Goal: Check status: Check status

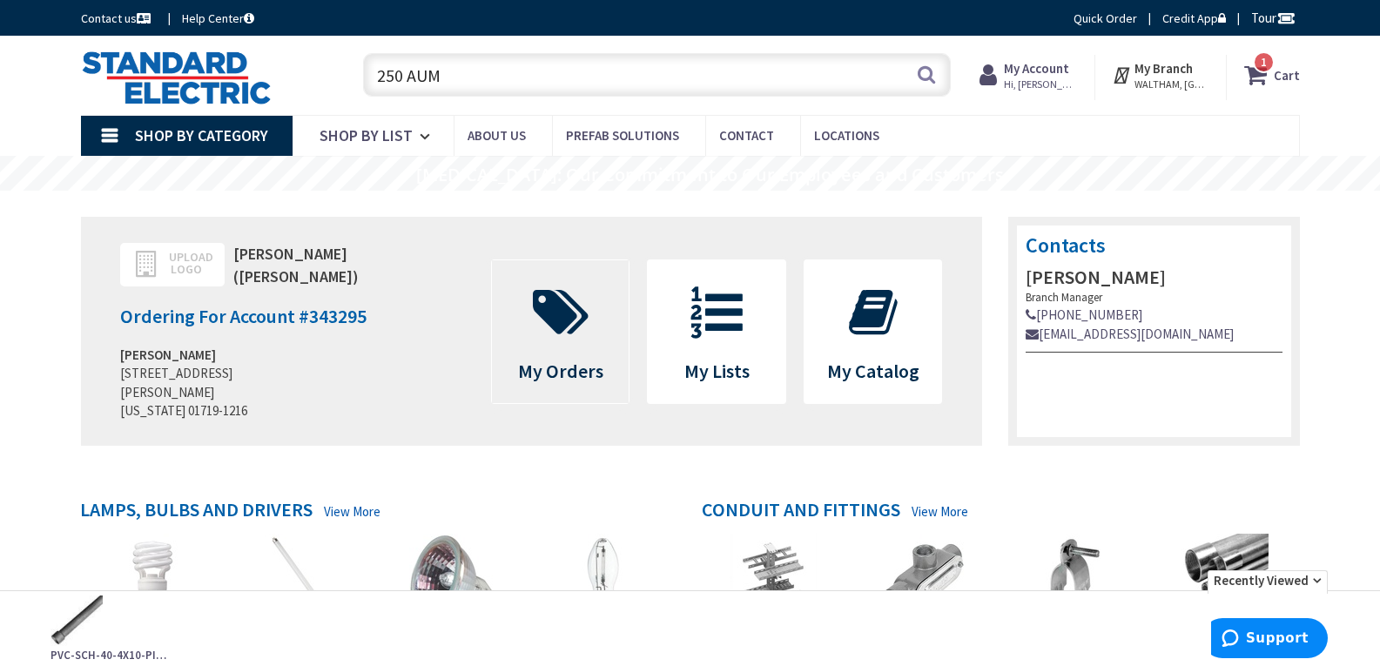
click at [564, 330] on icon at bounding box center [560, 312] width 73 height 52
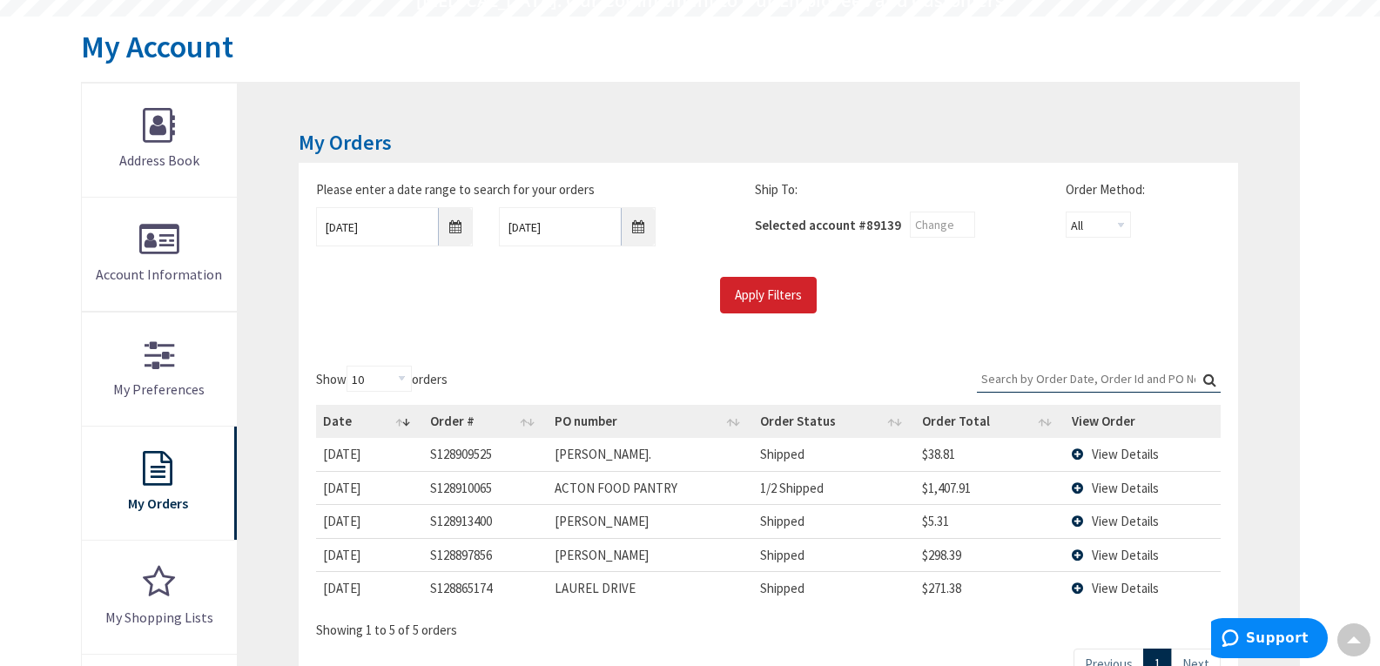
scroll to position [87, 0]
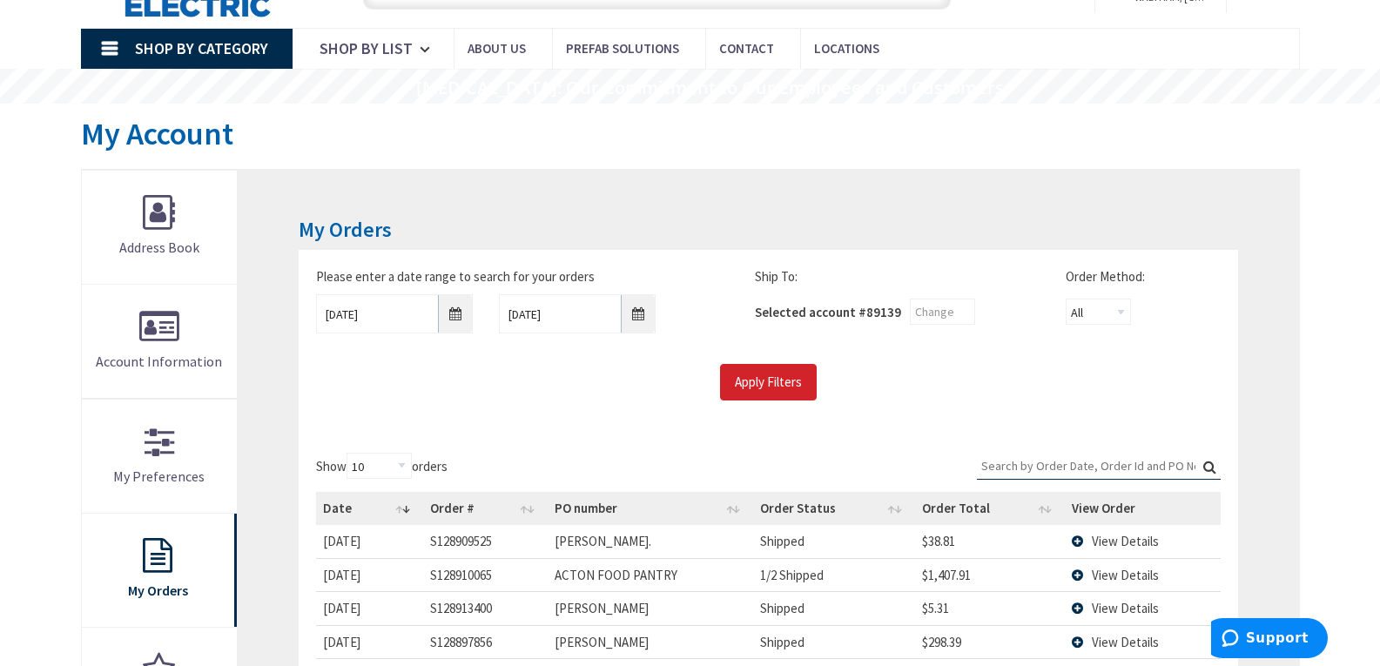
type input "MA-111, Acton, MA 01720, [GEOGRAPHIC_DATA]"
click at [460, 309] on input "9/25/2025" at bounding box center [394, 313] width 157 height 39
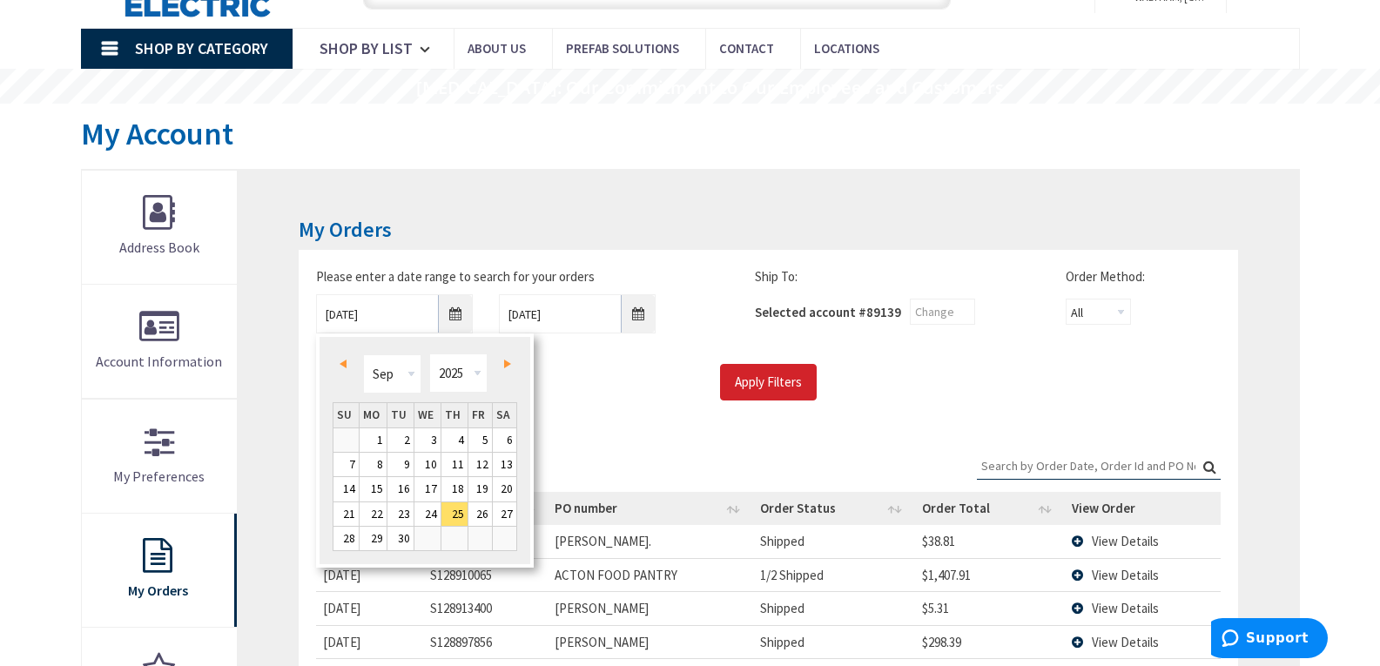
click at [341, 363] on span "Prev" at bounding box center [342, 363] width 7 height 9
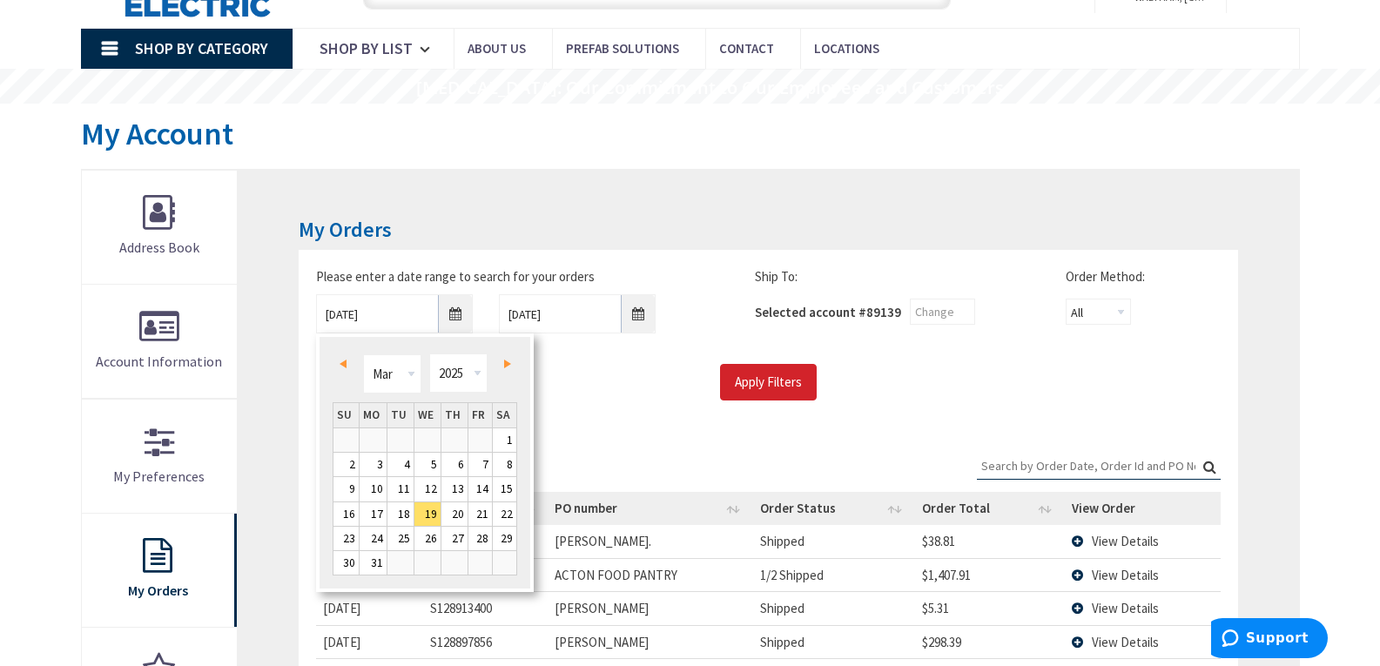
click at [341, 363] on span "Prev" at bounding box center [342, 363] width 7 height 9
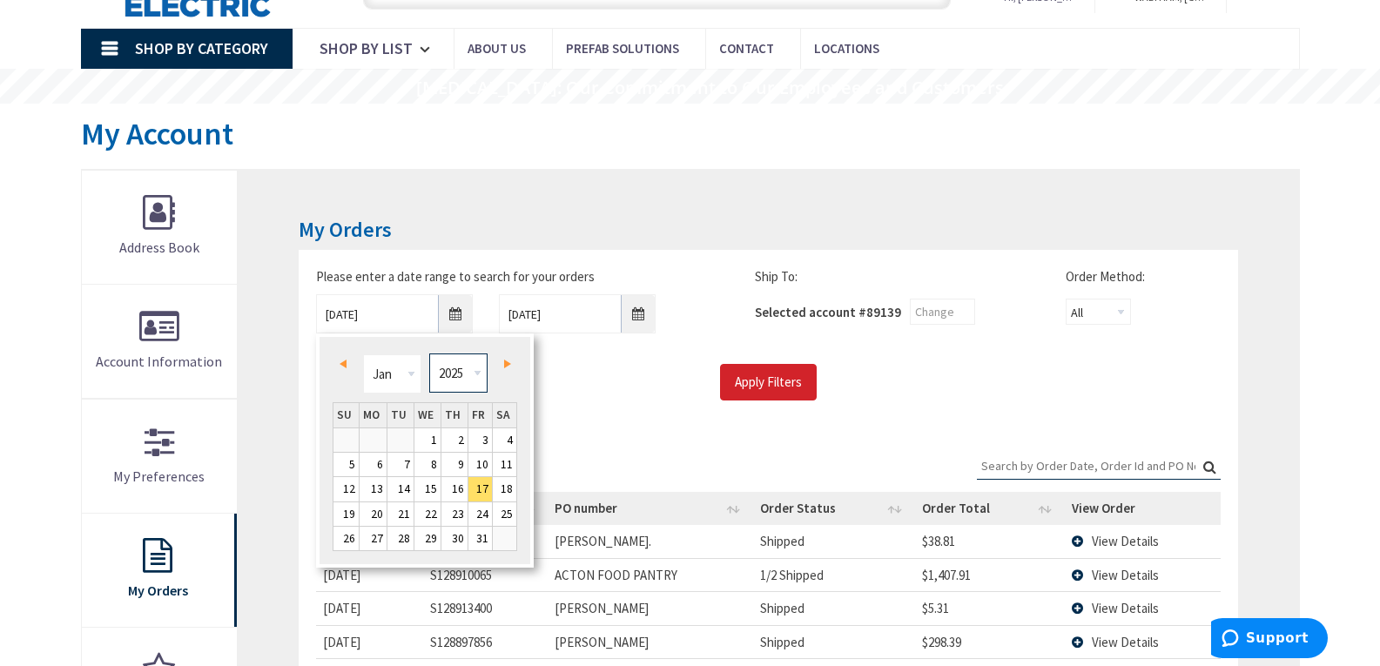
click at [473, 371] on select "1980 1981 1982 1983 1984 1985 1986 1987 1988 1989 1990 1991 1992 1993 1994 1995…" at bounding box center [458, 372] width 58 height 39
type input "01/16/2017"
click at [777, 393] on input "Apply Filters" at bounding box center [768, 382] width 97 height 37
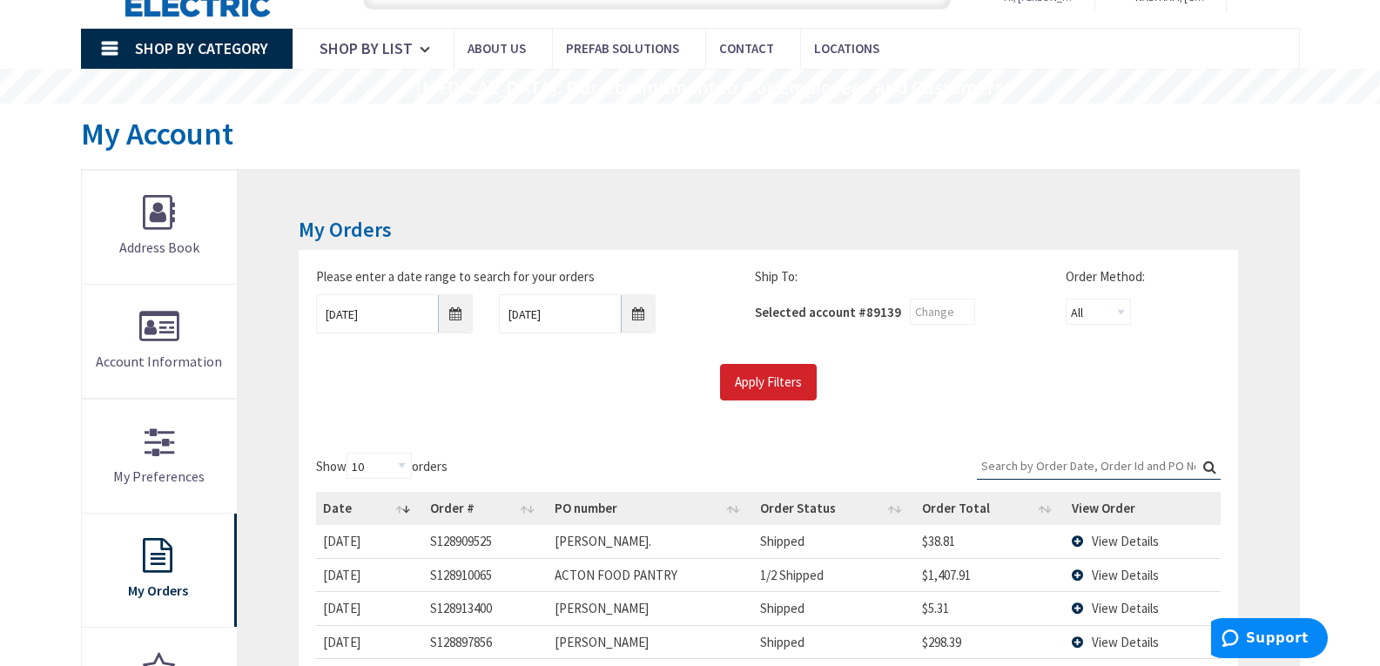
click at [1018, 468] on input "Search:" at bounding box center [1099, 466] width 244 height 26
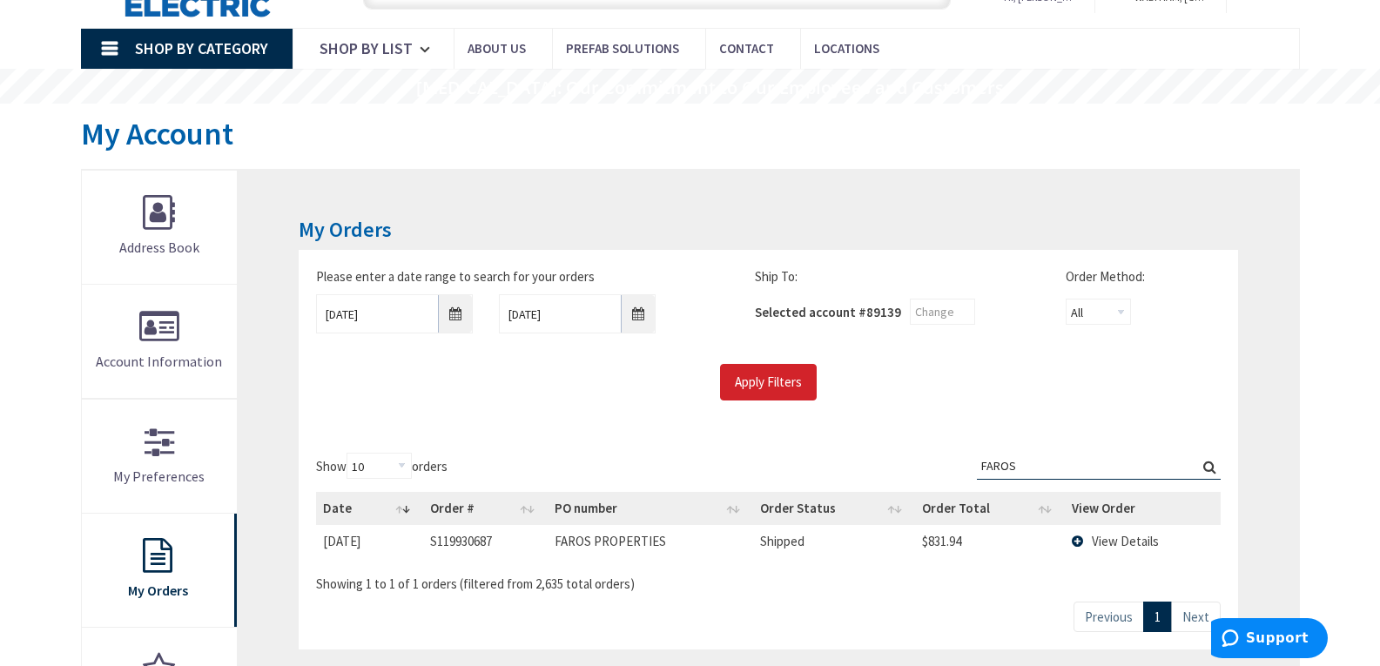
type input "FAROS"
click at [1080, 541] on td "View Details" at bounding box center [1143, 541] width 156 height 32
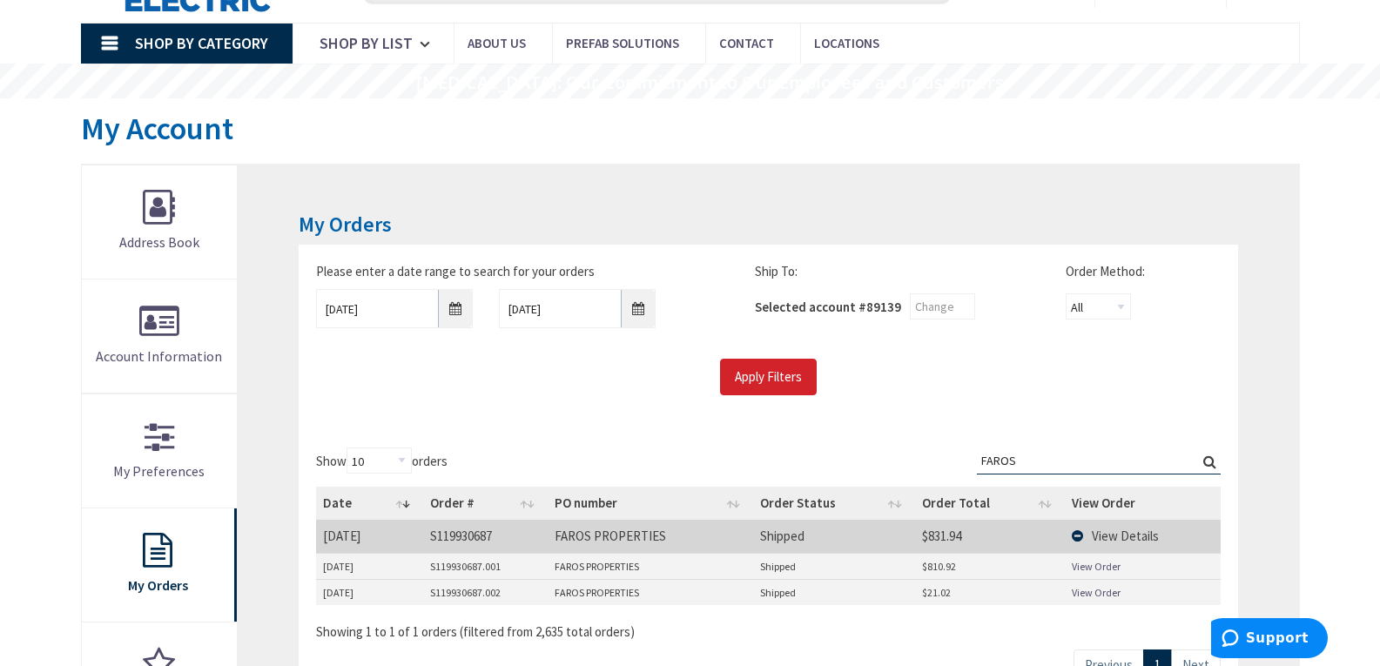
scroll to position [174, 0]
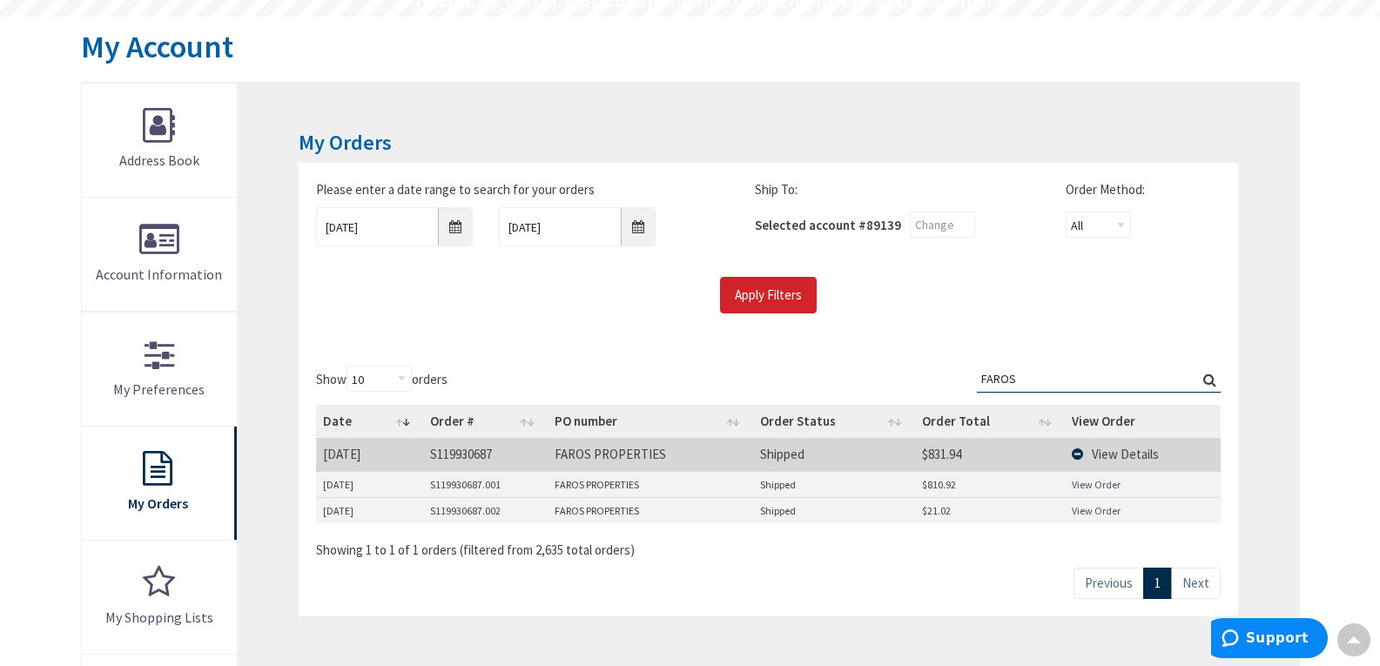
click at [1079, 484] on link "View Order" at bounding box center [1096, 484] width 49 height 15
click at [1092, 514] on link "View Order" at bounding box center [1096, 510] width 49 height 15
drag, startPoint x: 1042, startPoint y: 378, endPoint x: 1005, endPoint y: 374, distance: 37.6
click at [1015, 374] on input "FAROS" at bounding box center [1099, 379] width 244 height 26
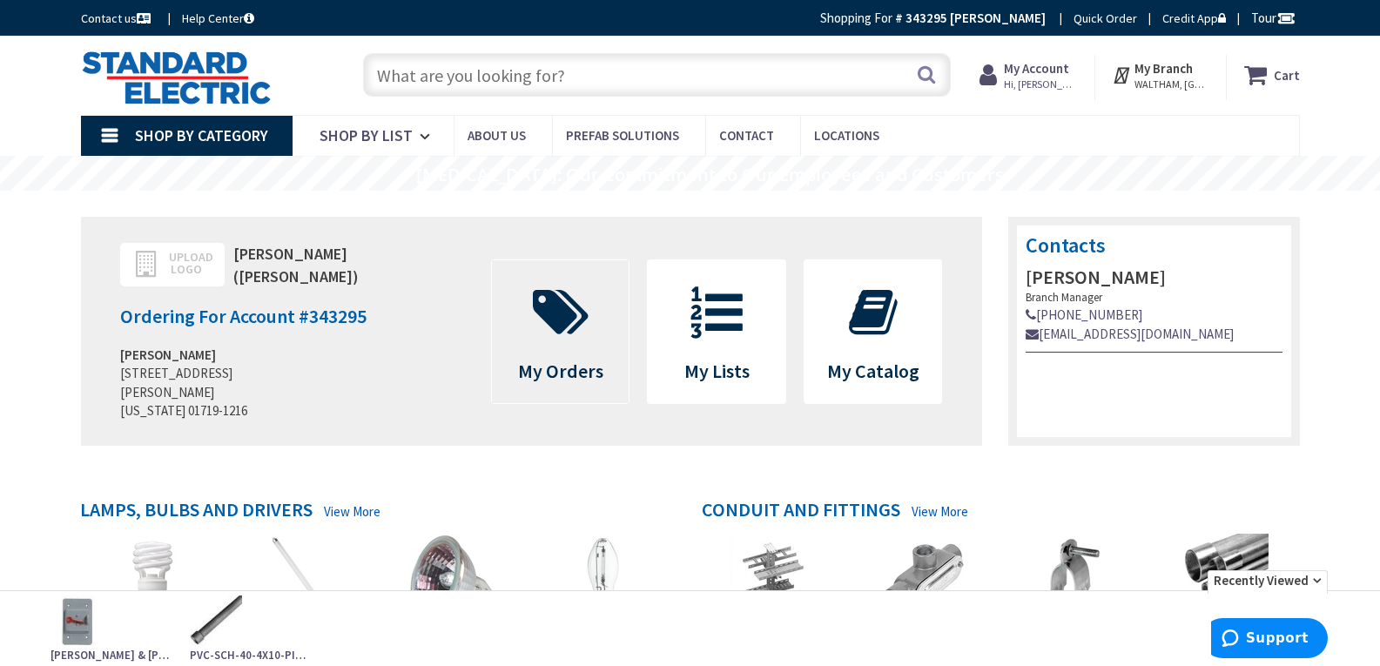
click at [560, 321] on icon at bounding box center [560, 312] width 73 height 52
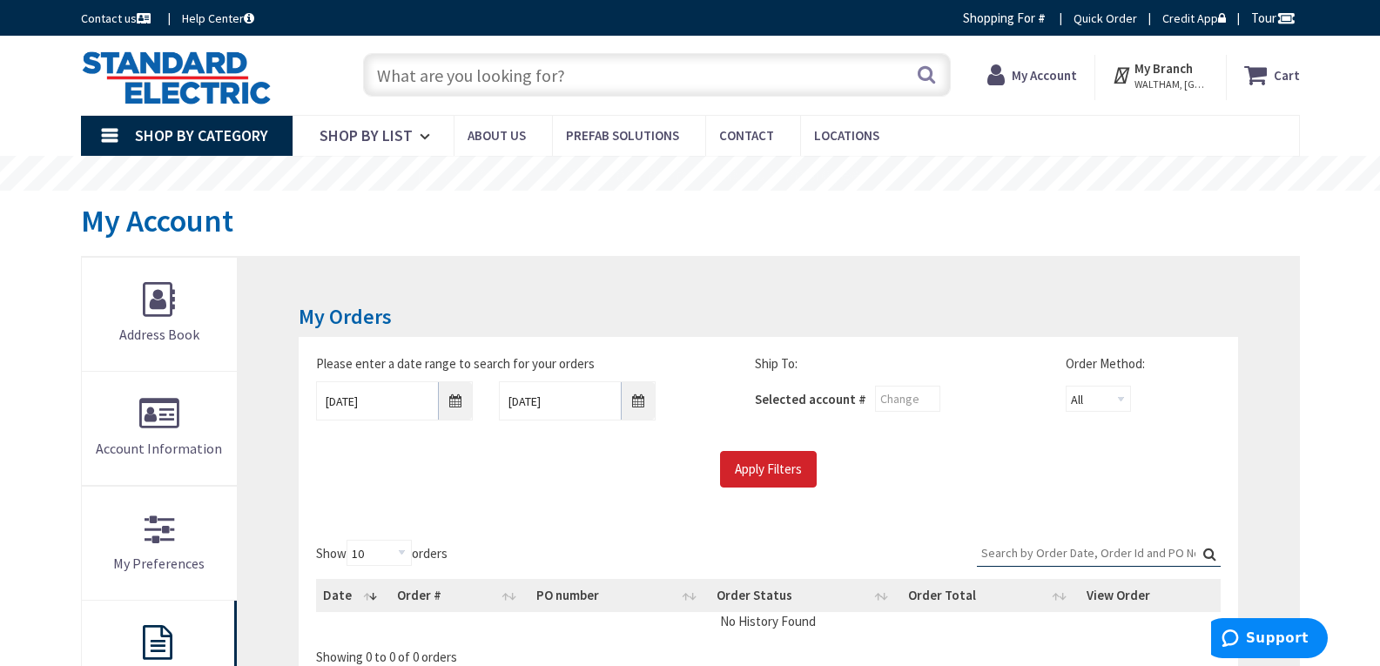
click at [1002, 552] on input "Search:" at bounding box center [1099, 553] width 244 height 26
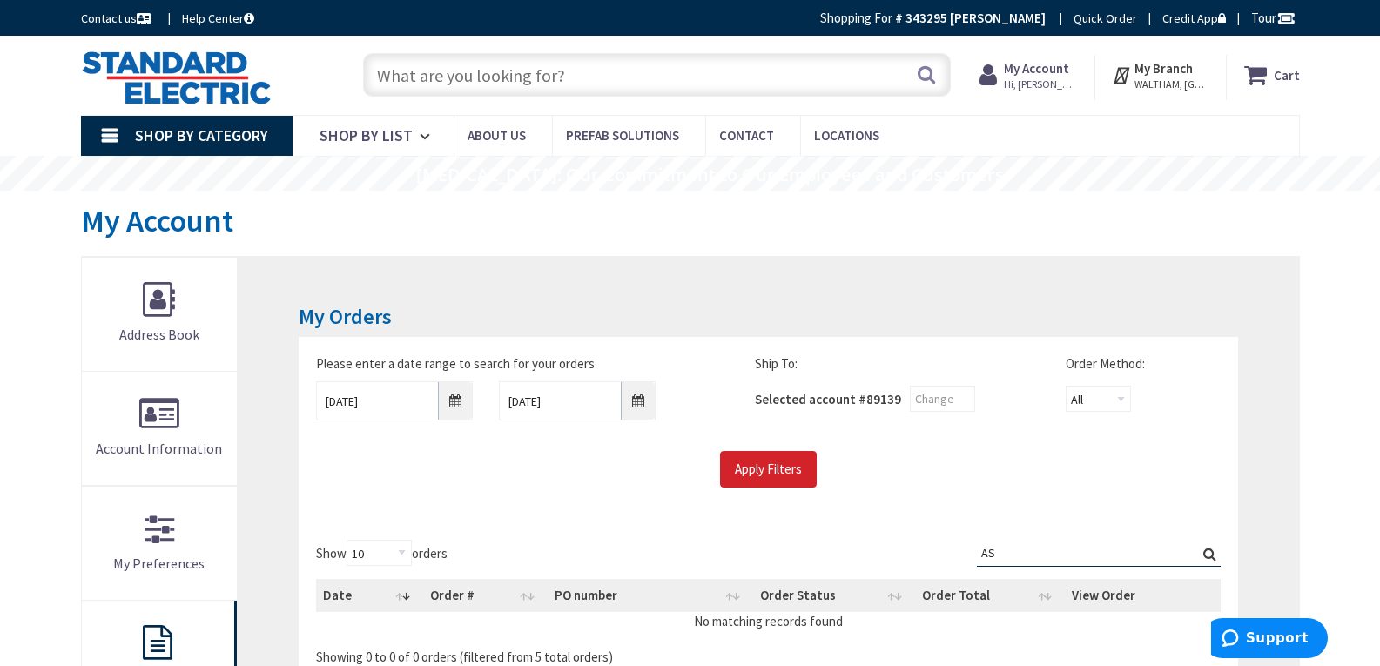
type input "A"
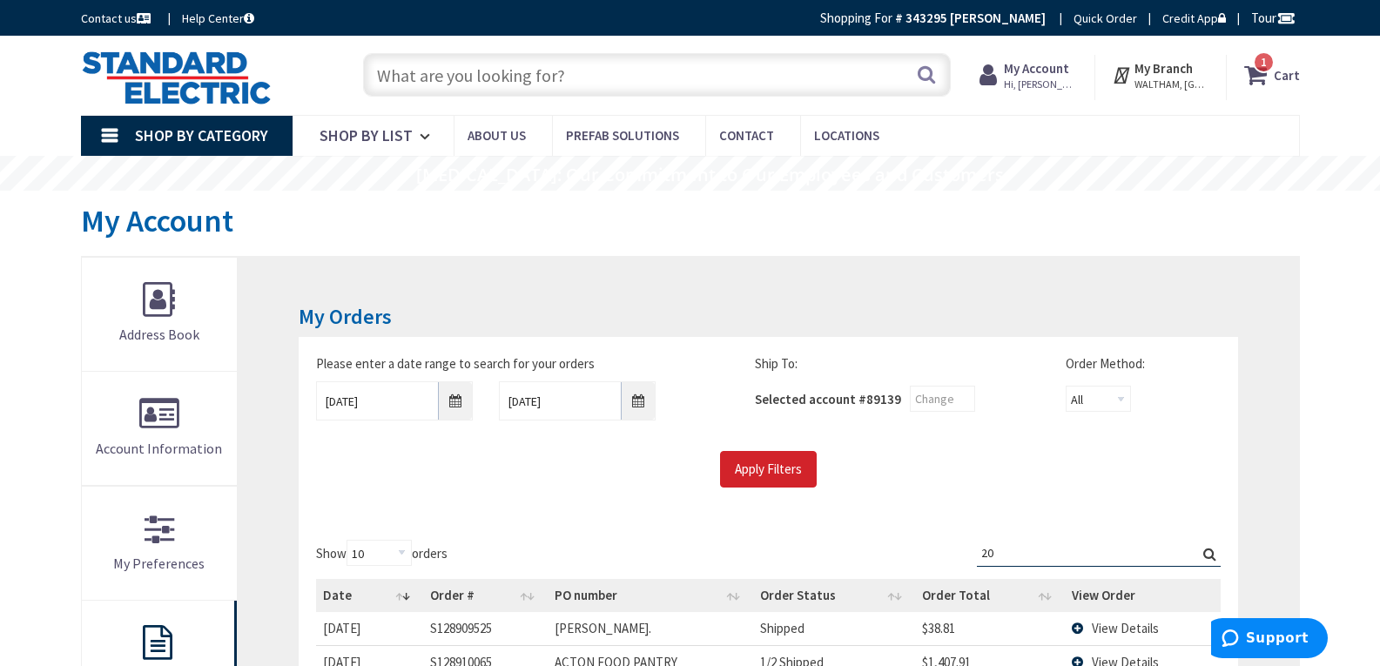
type input "20"
click at [454, 407] on input "[DATE]" at bounding box center [394, 400] width 157 height 39
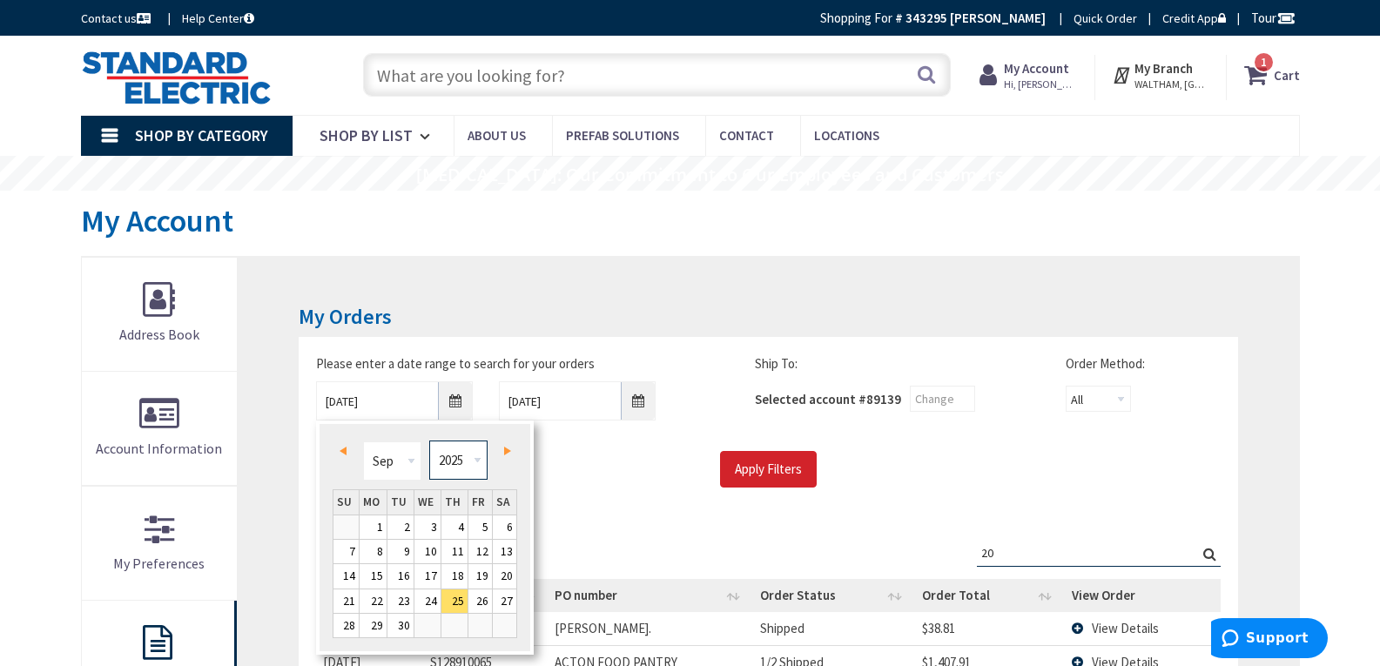
click at [475, 458] on select "1980 1981 1982 1983 1984 1985 1986 1987 1988 1989 1990 1991 1992 1993 1994 1995…" at bounding box center [458, 459] width 58 height 39
type input "[DATE]"
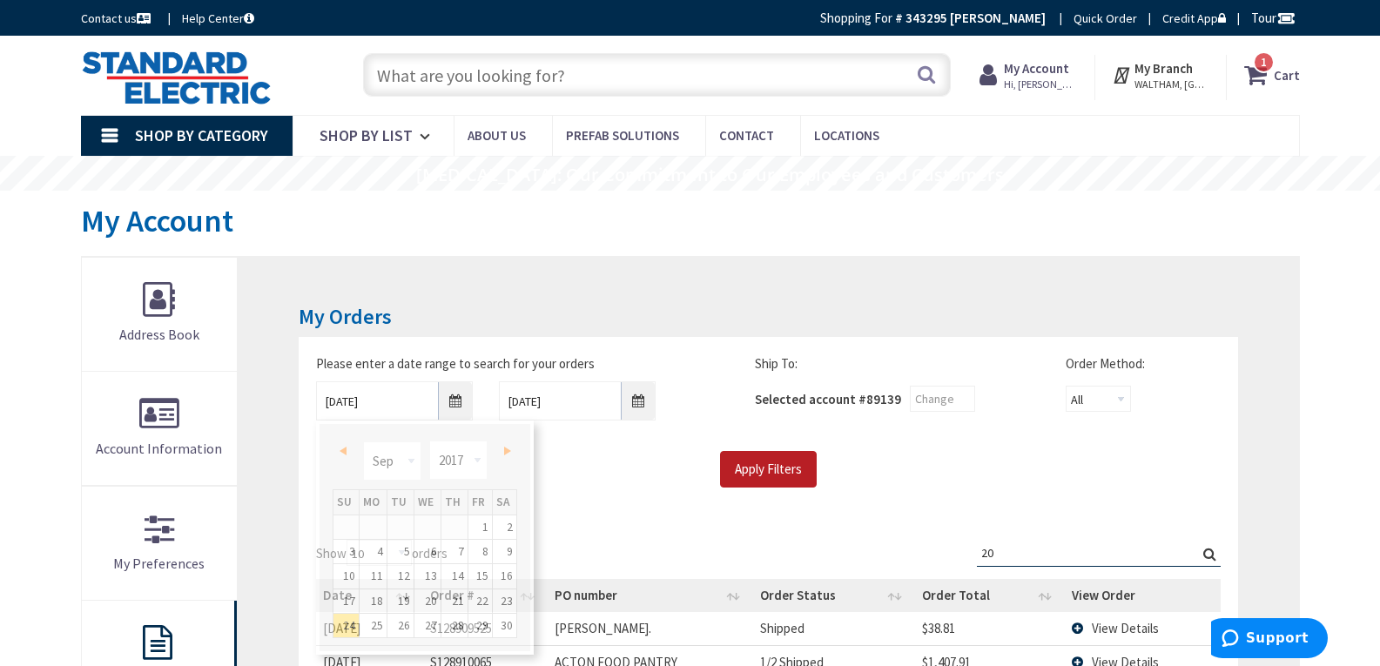
click at [751, 465] on input "Apply Filters" at bounding box center [768, 469] width 97 height 37
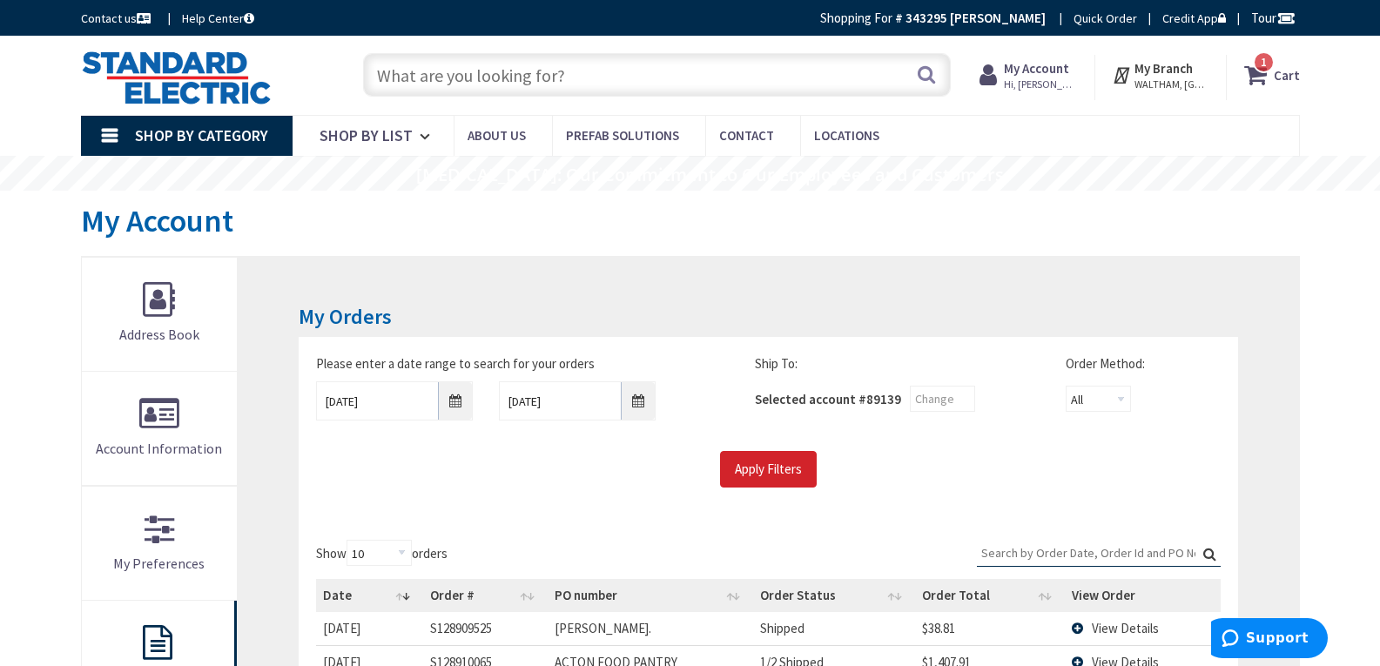
click at [1010, 554] on input "Search:" at bounding box center [1099, 553] width 244 height 26
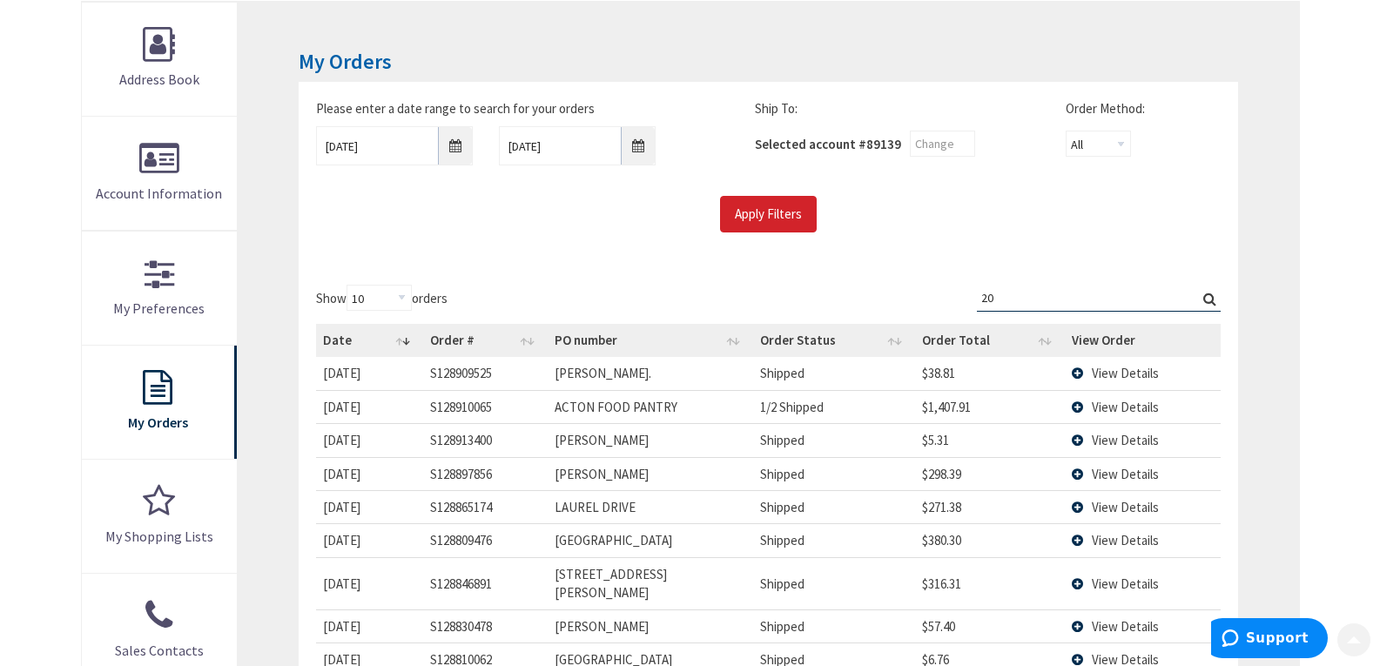
scroll to position [261, 0]
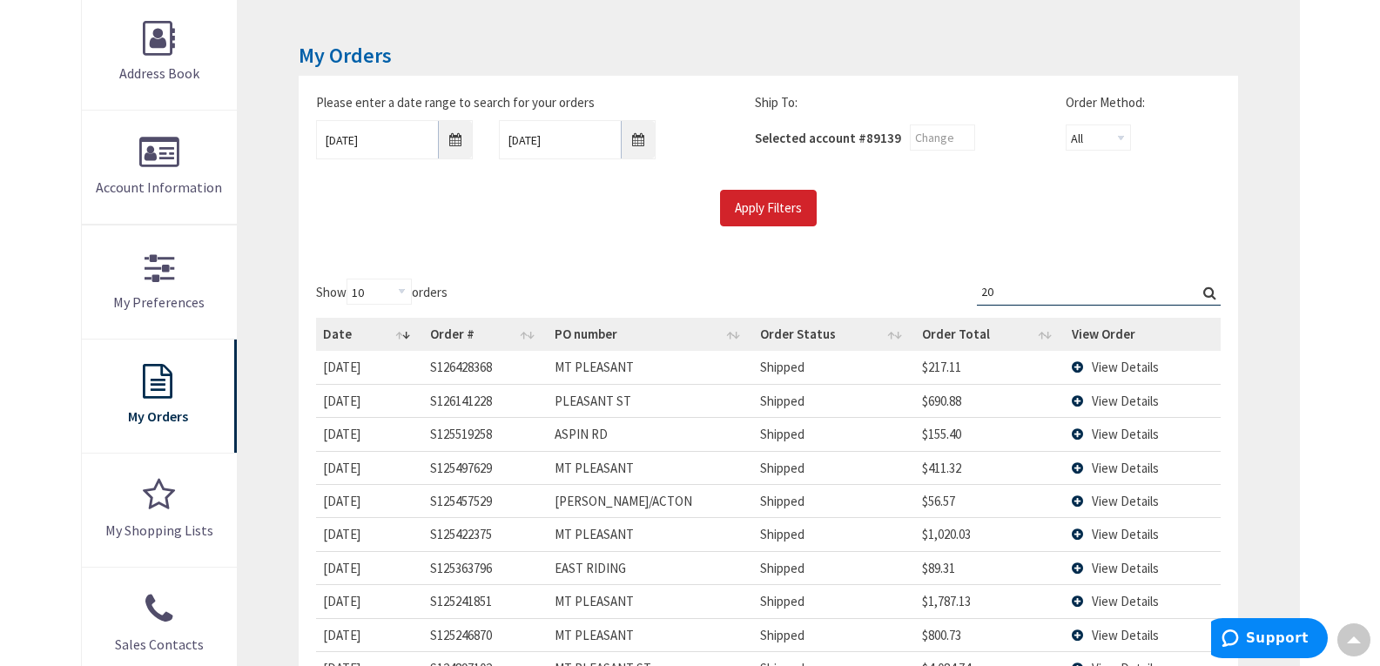
type input "2"
type input "A"
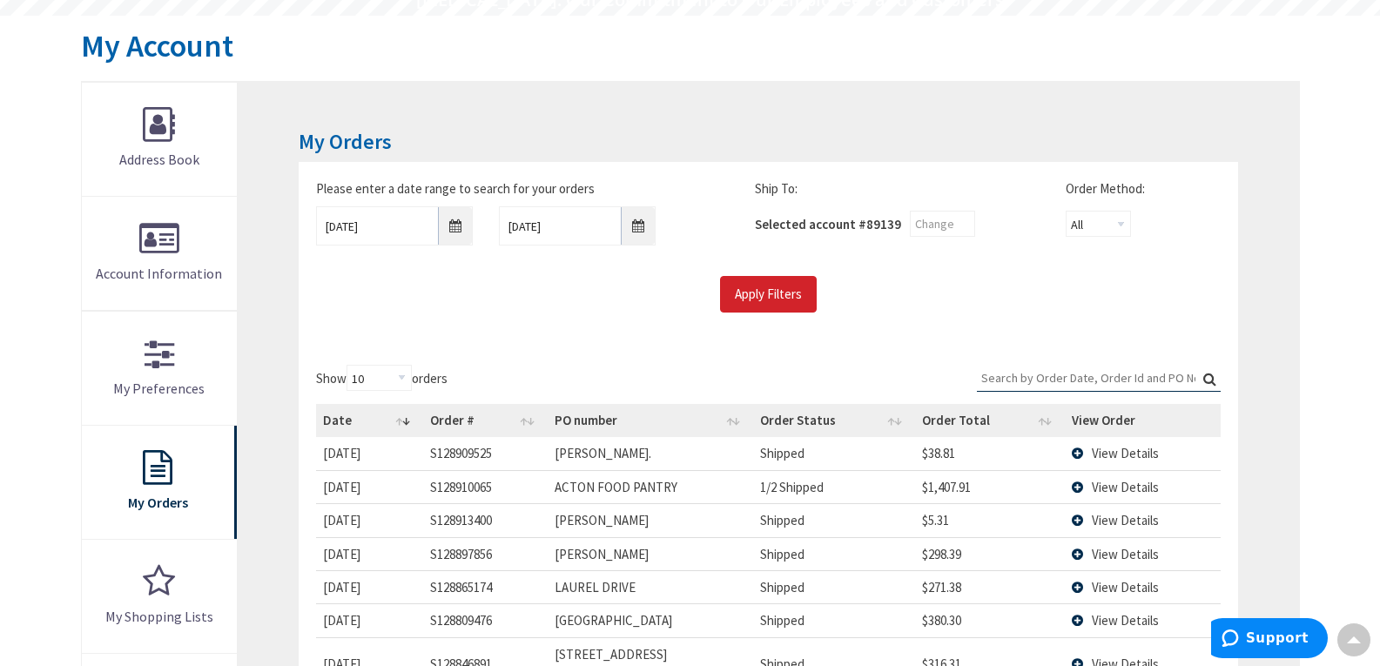
scroll to position [174, 0]
click at [998, 377] on input "Search:" at bounding box center [1099, 379] width 244 height 26
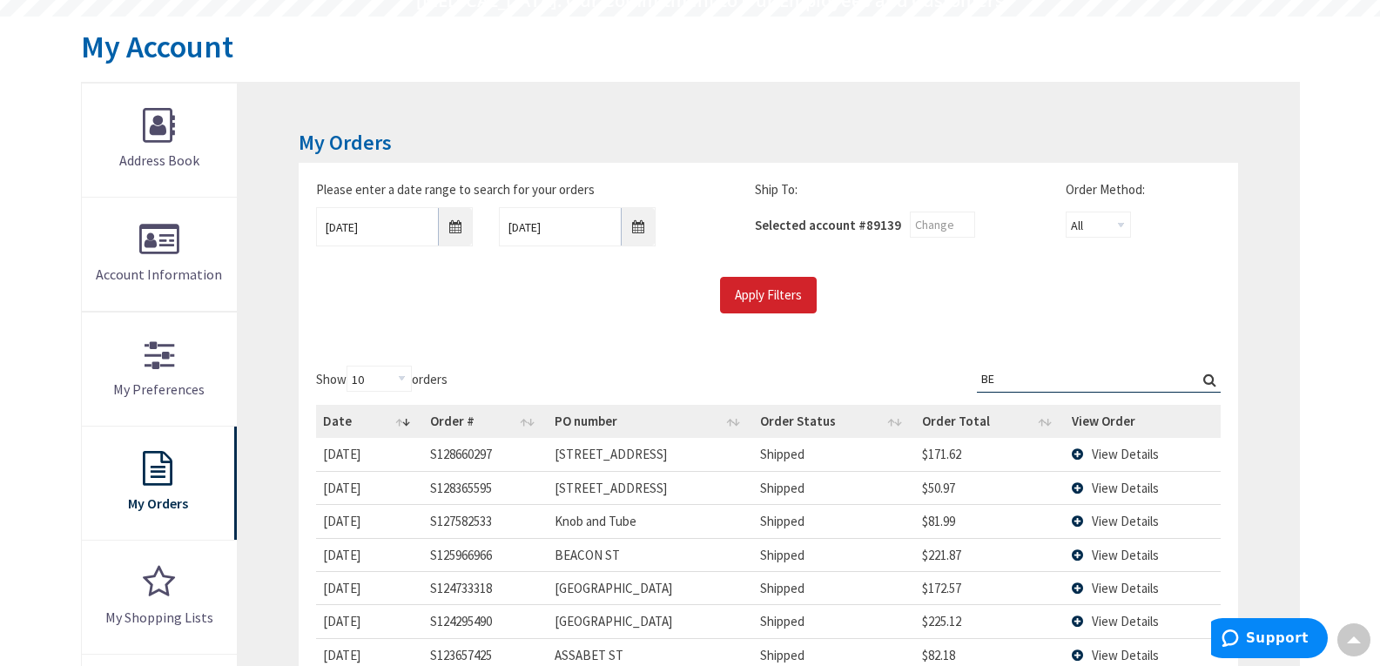
type input "B"
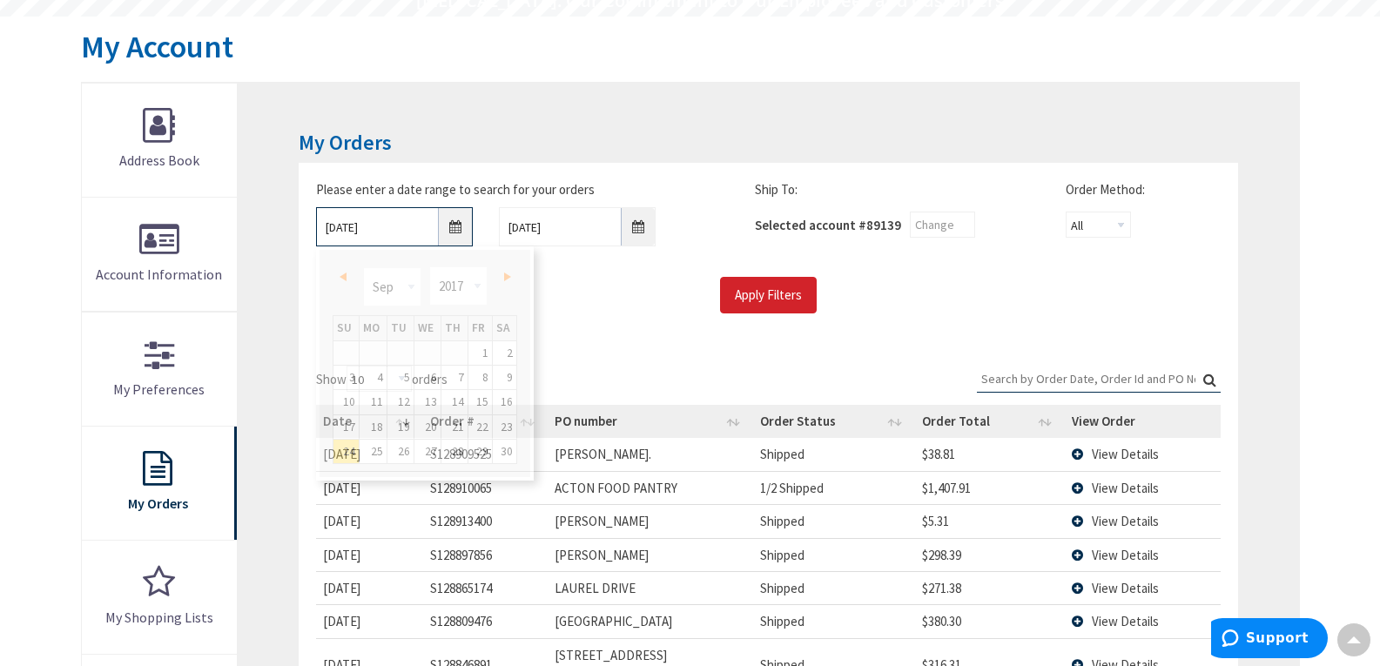
click at [459, 229] on input "09/24/2017" at bounding box center [394, 226] width 157 height 39
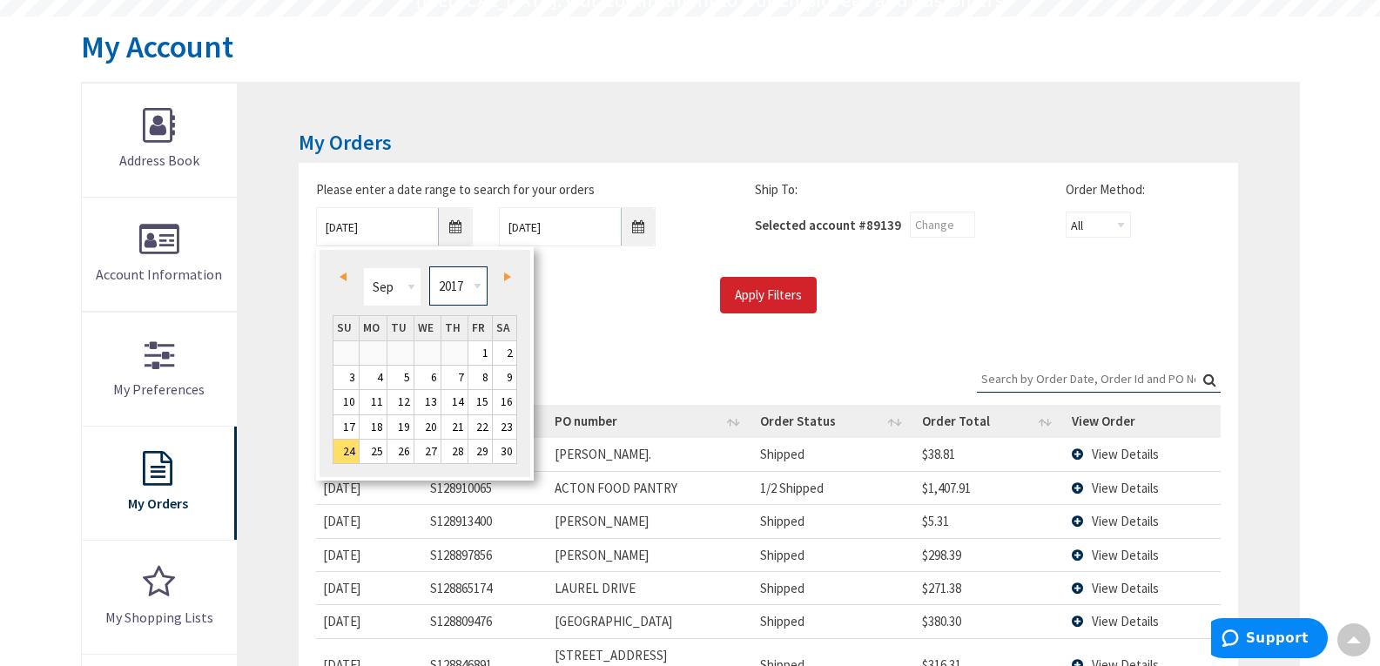
click at [476, 283] on select "1980 1981 1982 1983 1984 1985 1986 1987 1988 1989 1990 1991 1992 1993 1994 1995…" at bounding box center [458, 285] width 58 height 39
click at [413, 289] on select "Jan Feb Mar Apr May Jun Jul Aug Sep Oct Nov Dec" at bounding box center [392, 286] width 58 height 39
type input "01/22/2022"
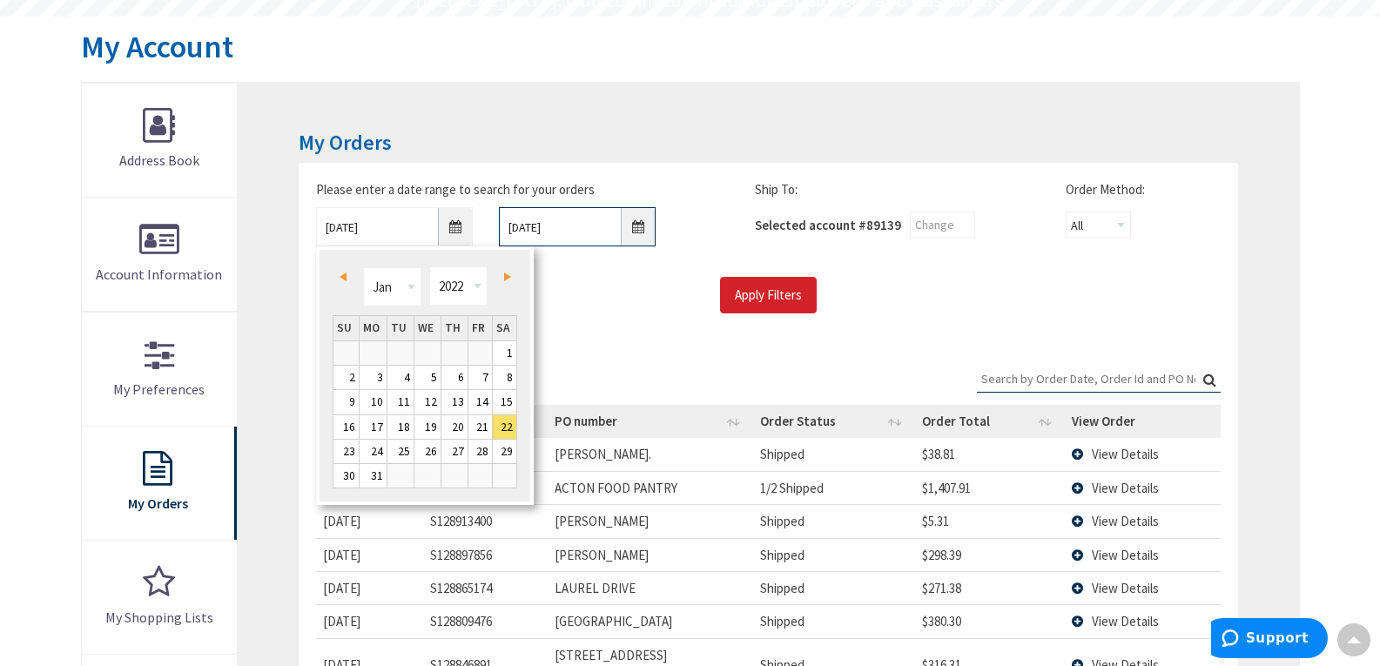
click at [640, 227] on input "10/2/2025" at bounding box center [577, 226] width 157 height 39
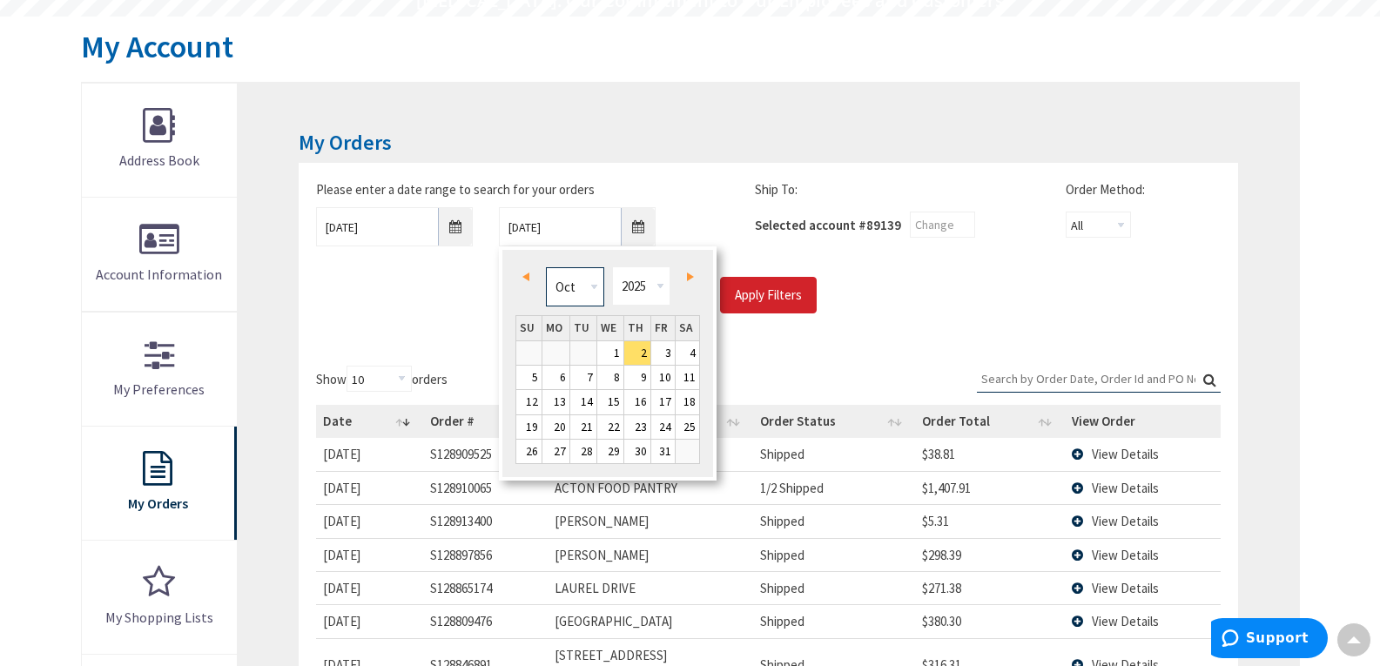
click at [596, 286] on select "Jan Feb Mar Apr May Jun Jul Aug Sep Oct Nov Dec" at bounding box center [575, 286] width 58 height 39
click at [657, 286] on select "1980 1981 1982 1983 1984 1985 1986 1987 1988 1989 1990 1991 1992 1993 1994 1995…" at bounding box center [641, 285] width 58 height 39
type input "04/29/2022"
click at [768, 301] on input "Apply Filters" at bounding box center [768, 295] width 97 height 37
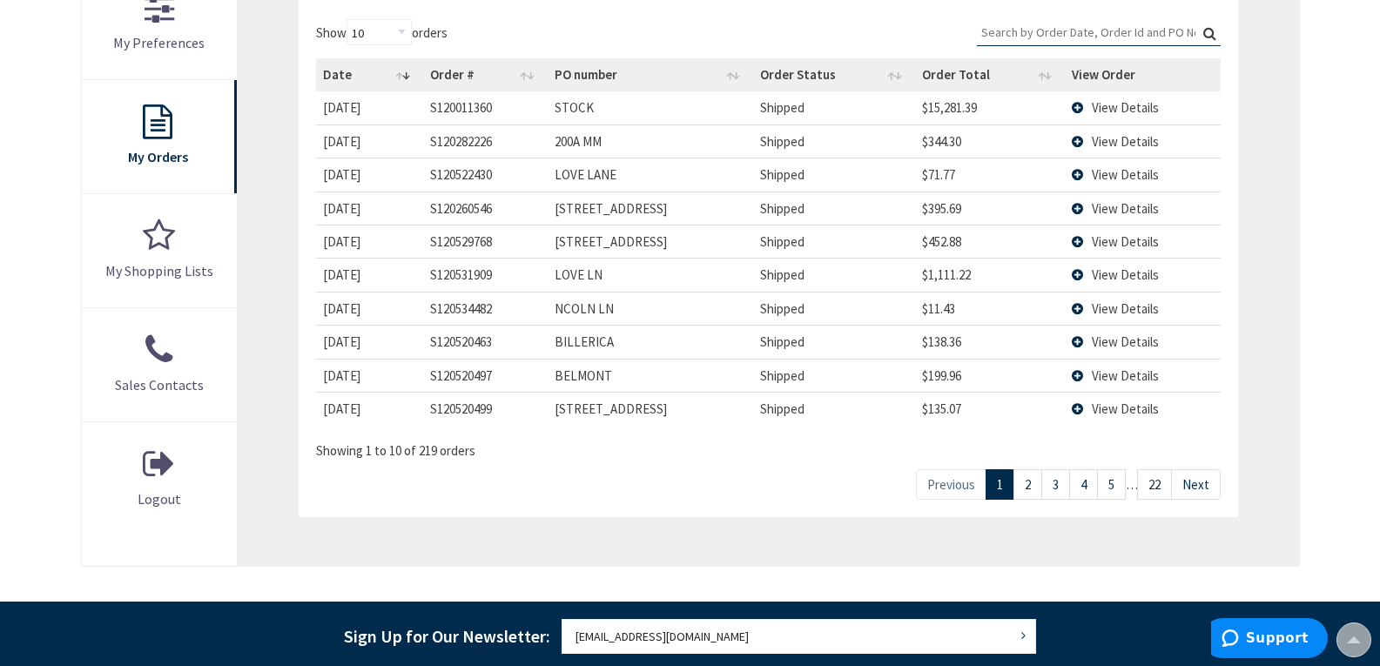
scroll to position [522, 0]
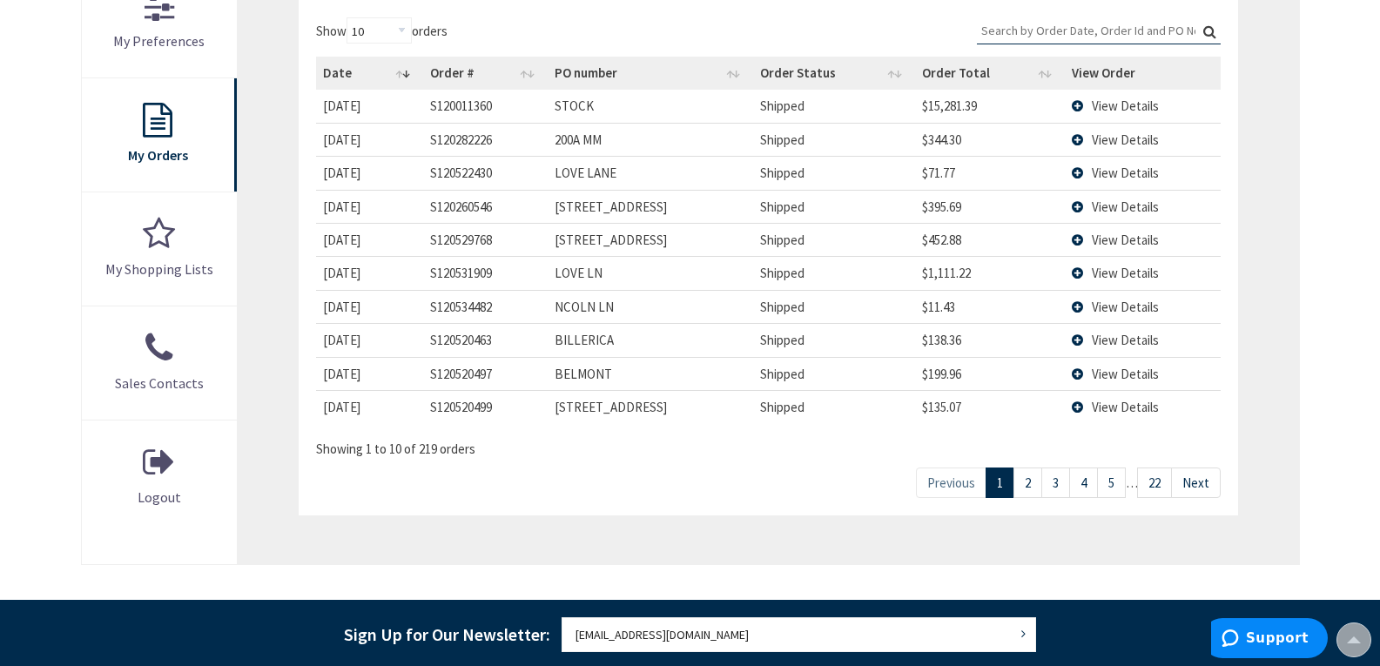
click at [1031, 493] on link "2" at bounding box center [1027, 482] width 29 height 30
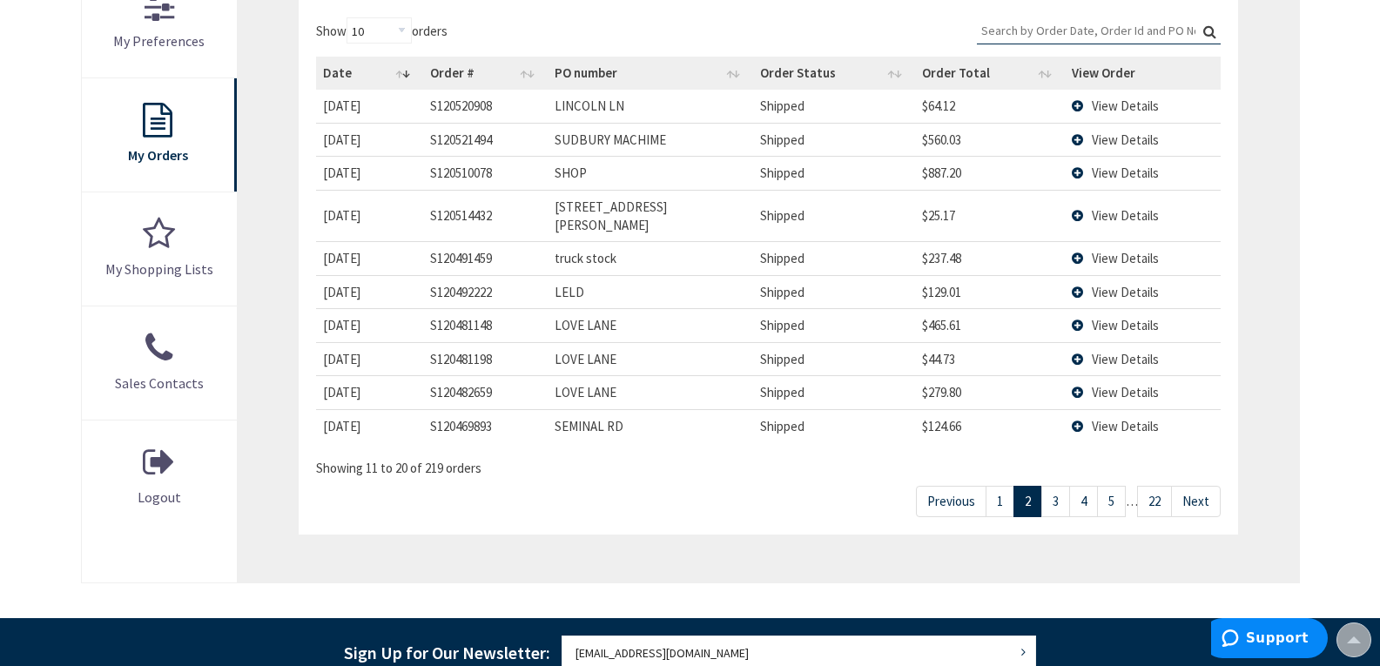
click at [1059, 488] on link "3" at bounding box center [1055, 501] width 29 height 30
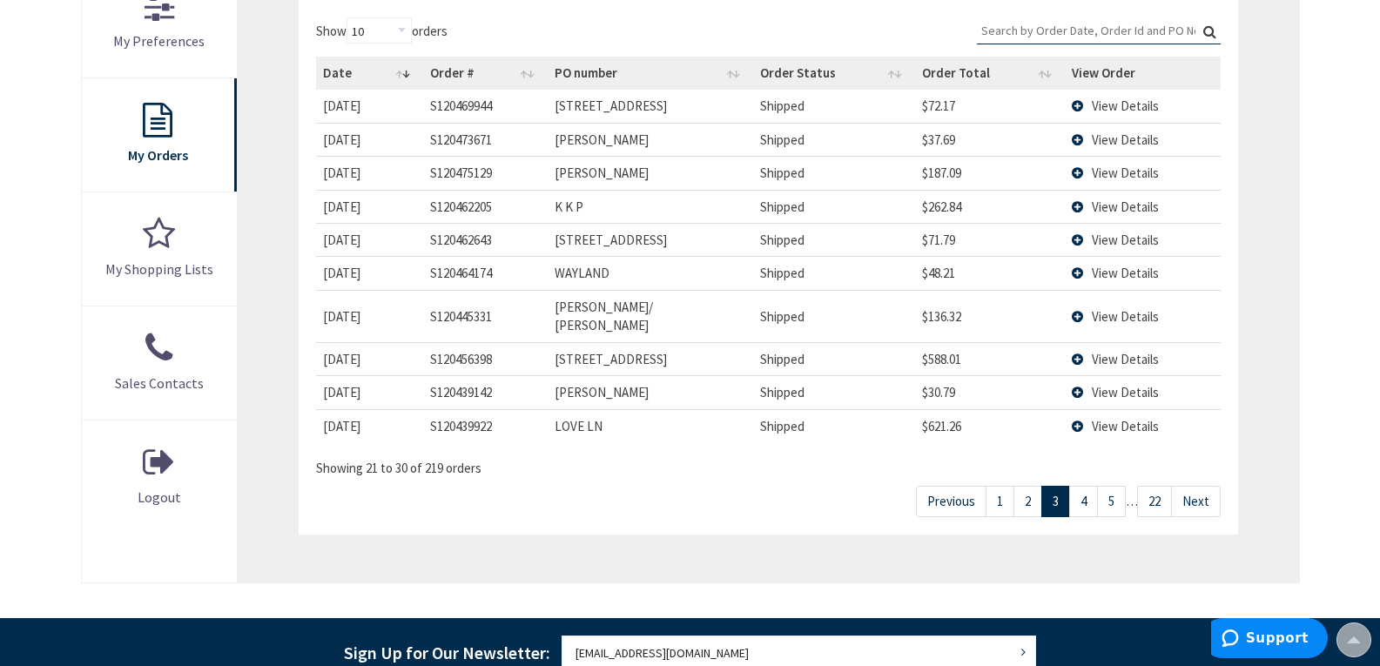
click at [1086, 486] on link "4" at bounding box center [1083, 501] width 29 height 30
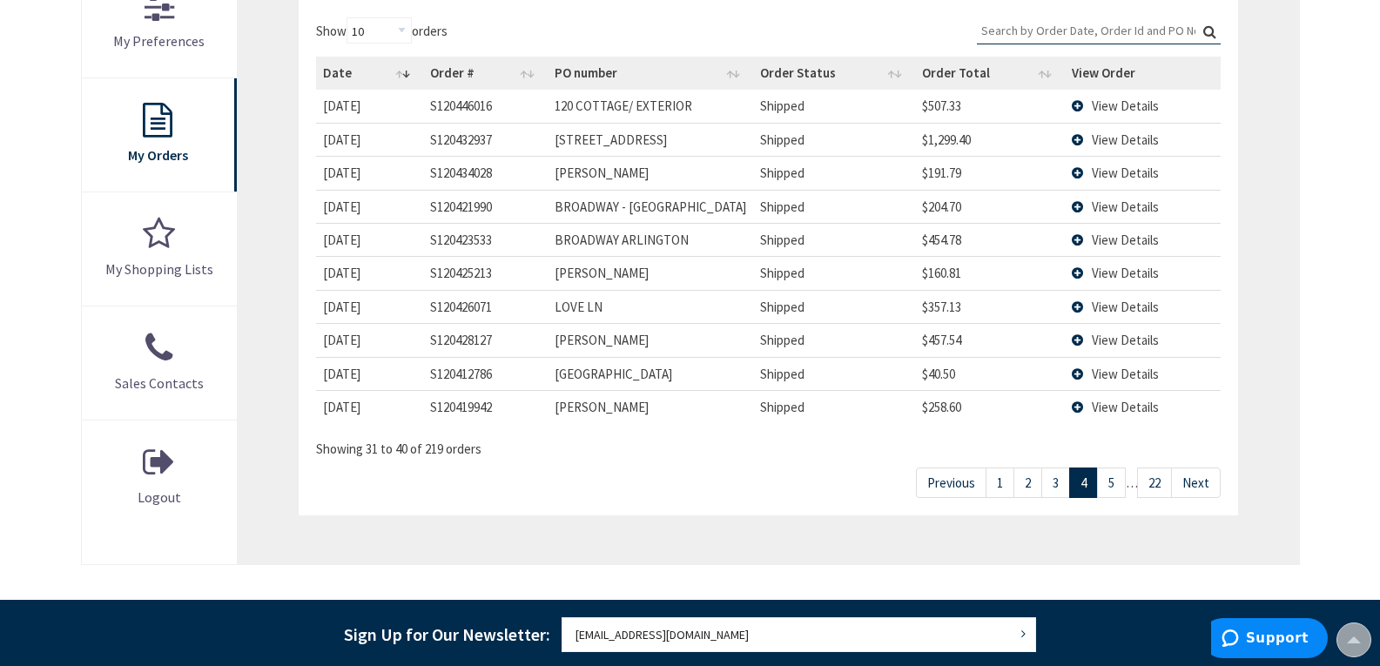
click at [1112, 487] on link "5" at bounding box center [1111, 482] width 29 height 30
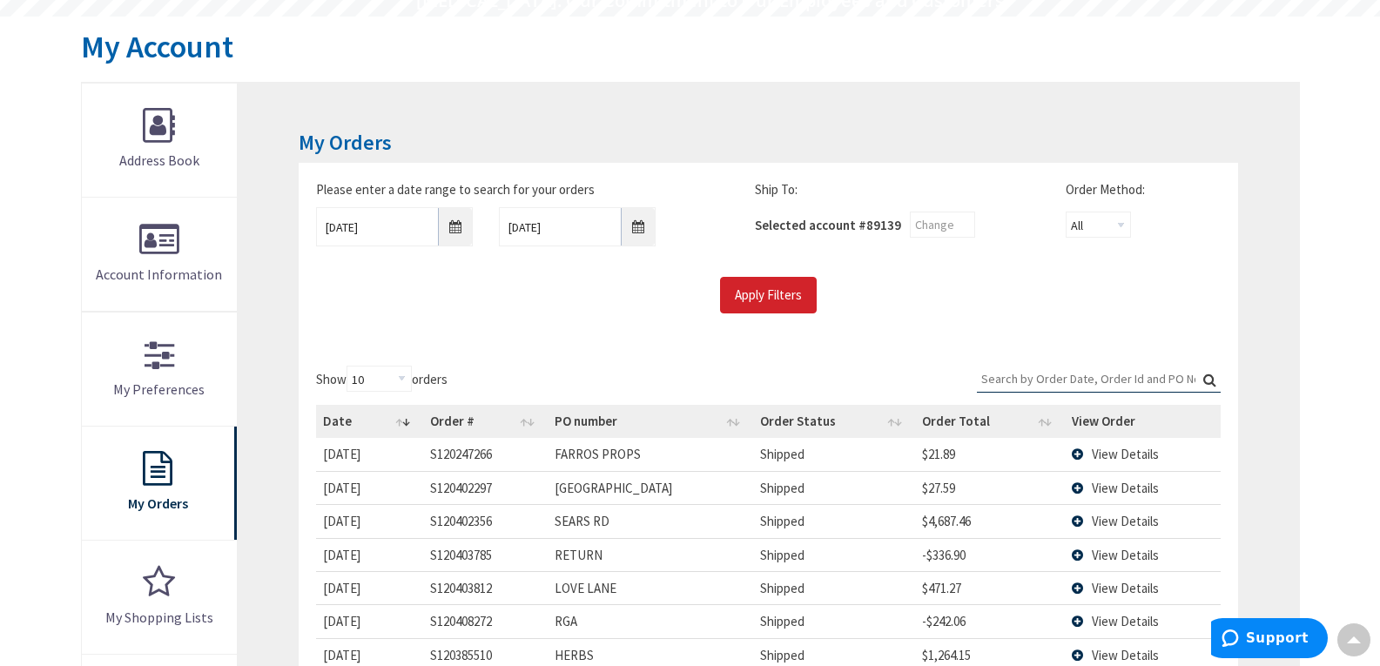
scroll to position [261, 0]
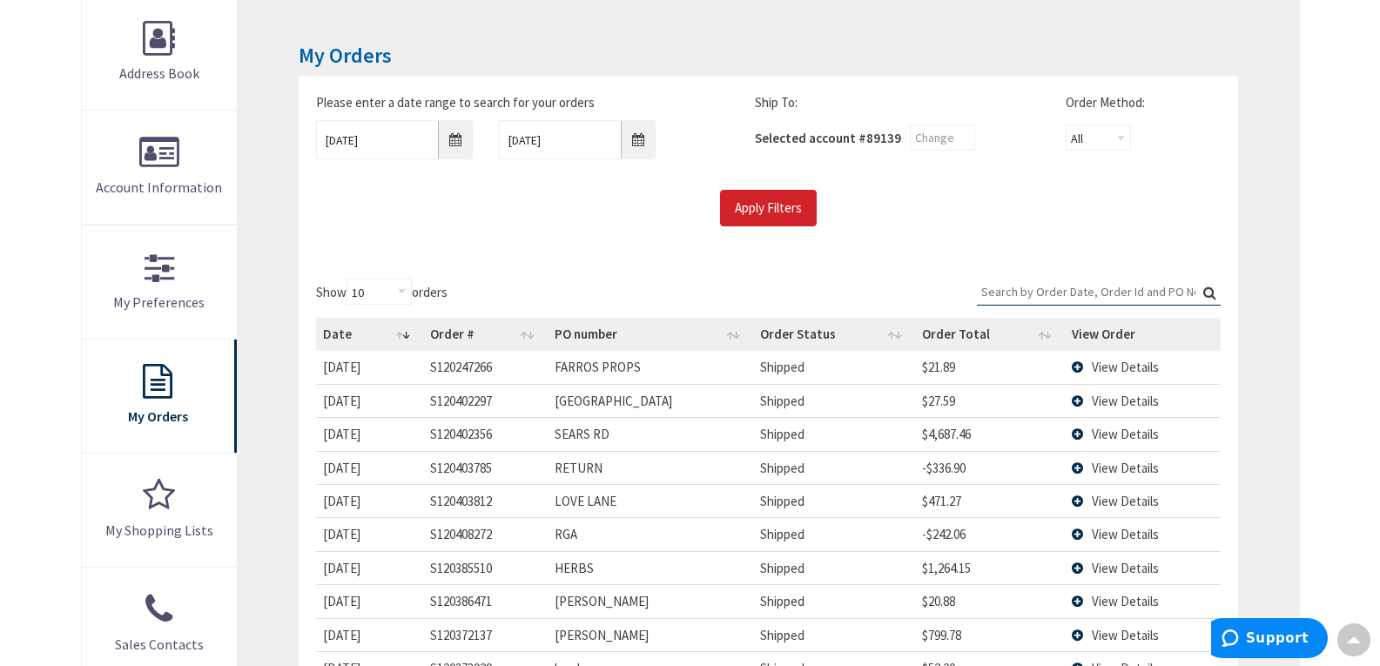
click at [1106, 370] on span "View Details" at bounding box center [1125, 367] width 67 height 17
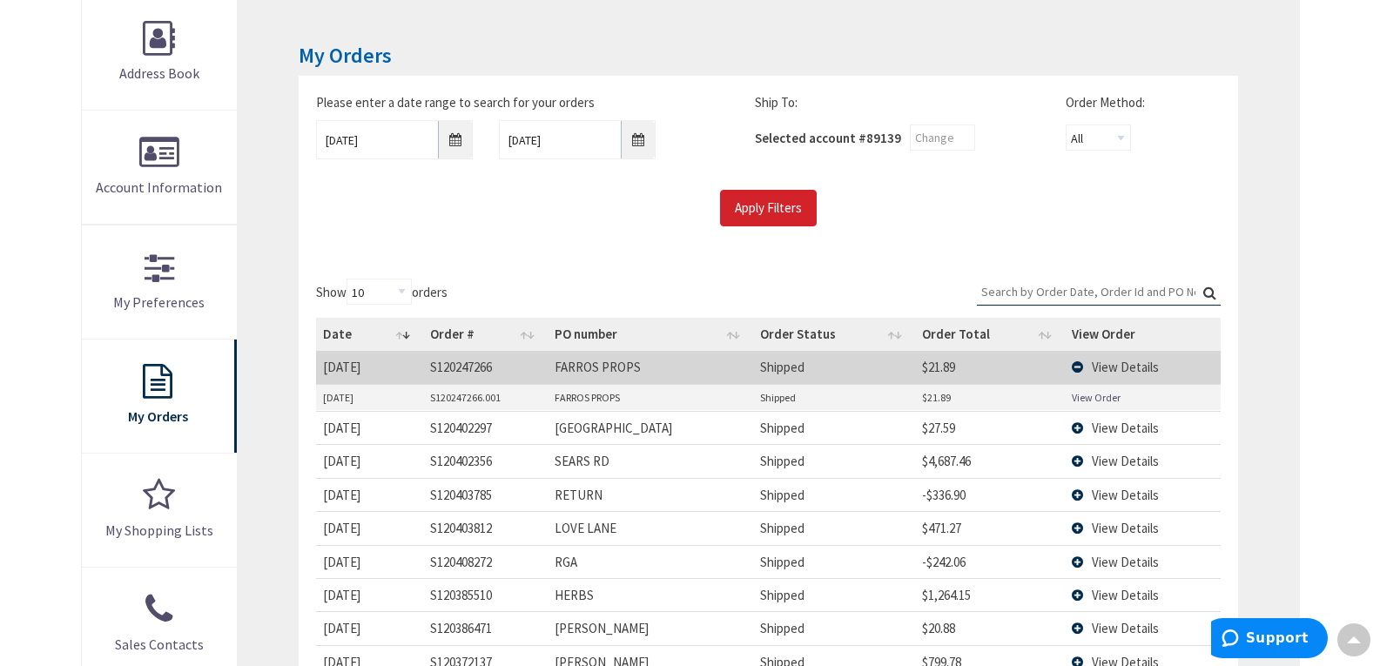
click at [1102, 397] on link "View Order" at bounding box center [1096, 397] width 49 height 15
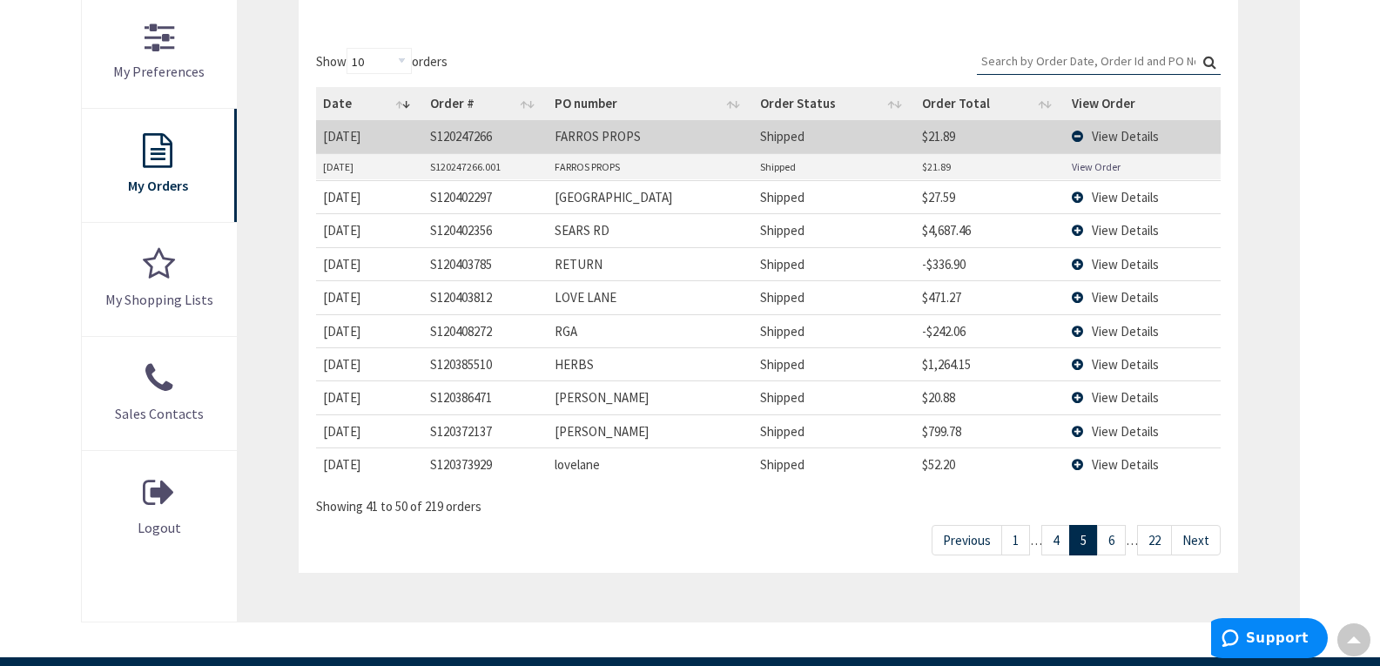
scroll to position [522, 0]
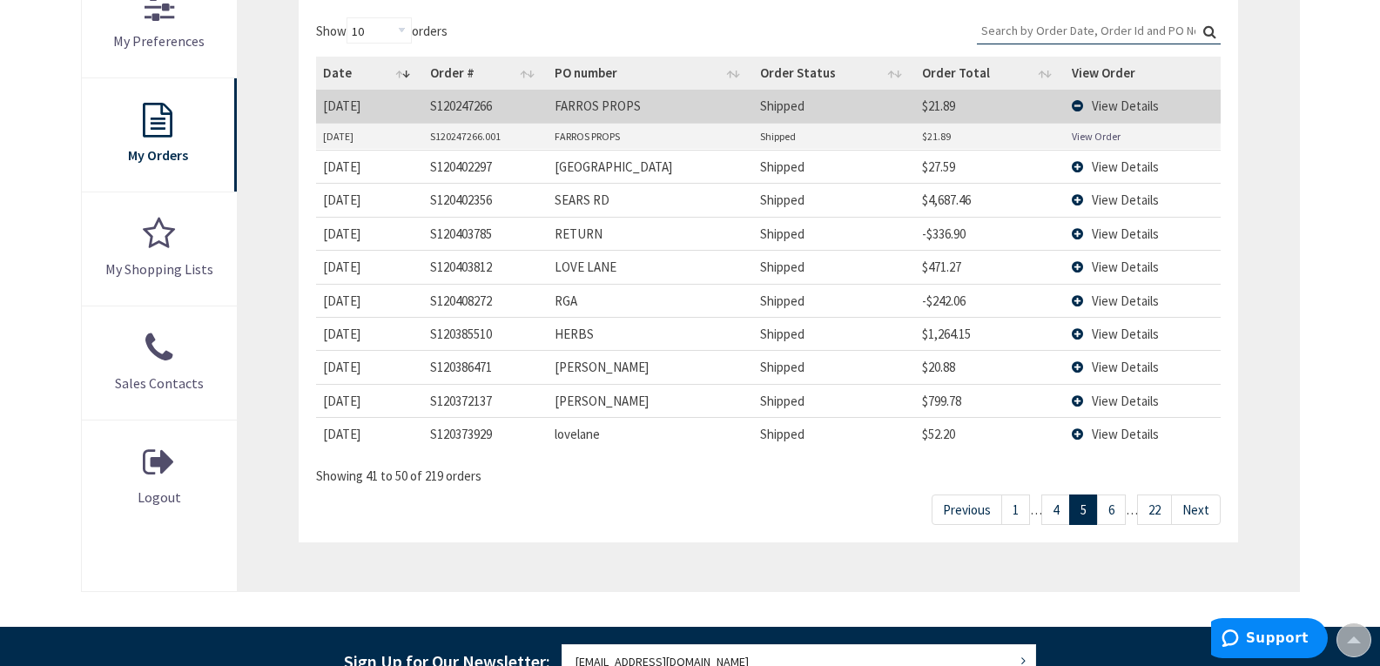
click at [1118, 513] on link "6" at bounding box center [1111, 509] width 29 height 30
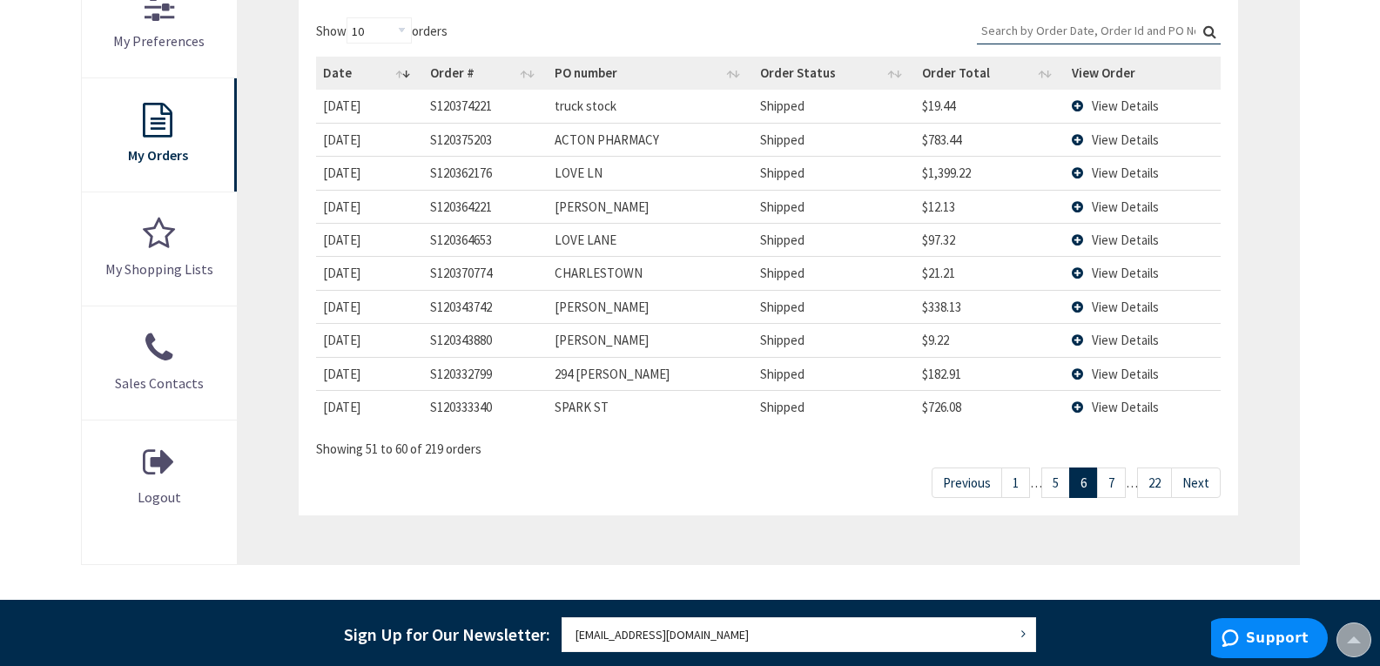
click at [1114, 484] on link "7" at bounding box center [1111, 482] width 29 height 30
click at [1114, 484] on link "8" at bounding box center [1111, 482] width 29 height 30
click at [1114, 484] on link "9" at bounding box center [1111, 482] width 29 height 30
click at [1114, 484] on link "10" at bounding box center [1108, 482] width 35 height 30
click at [1114, 484] on link "11" at bounding box center [1108, 482] width 35 height 30
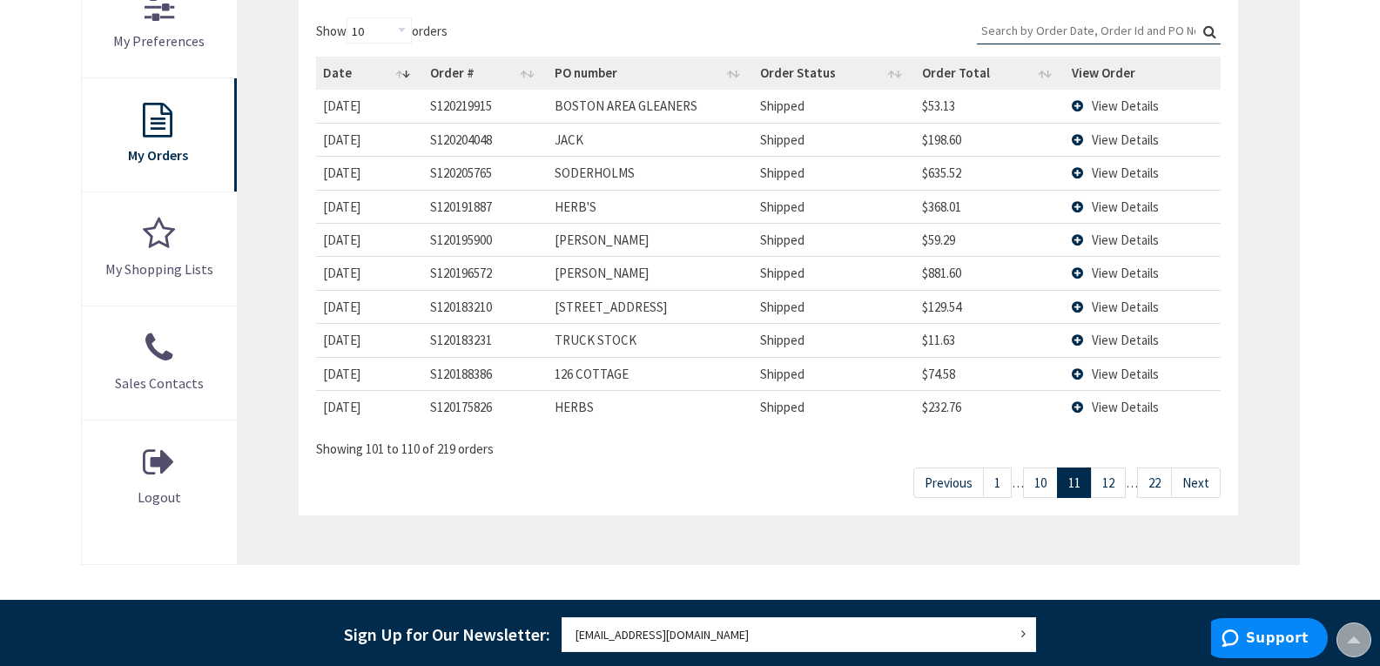
click at [1114, 484] on link "12" at bounding box center [1108, 482] width 35 height 30
click at [1114, 484] on link "13" at bounding box center [1108, 482] width 35 height 30
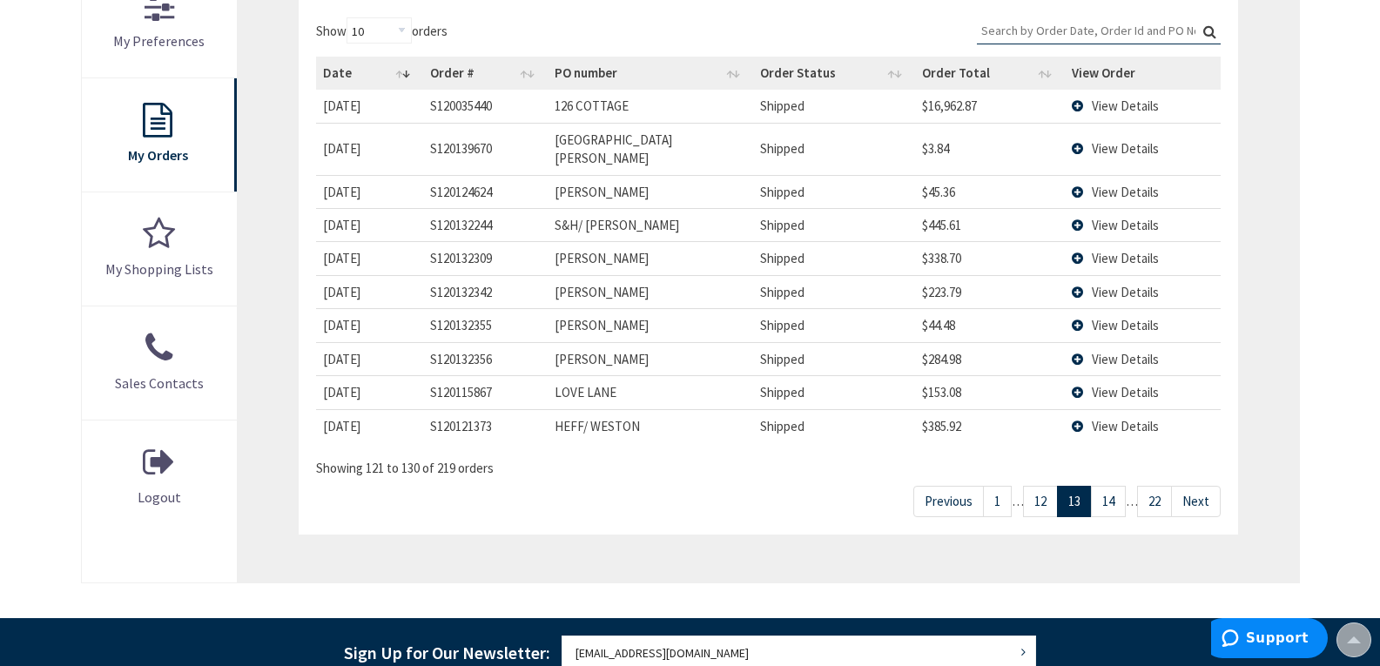
click at [1114, 486] on link "14" at bounding box center [1108, 501] width 35 height 30
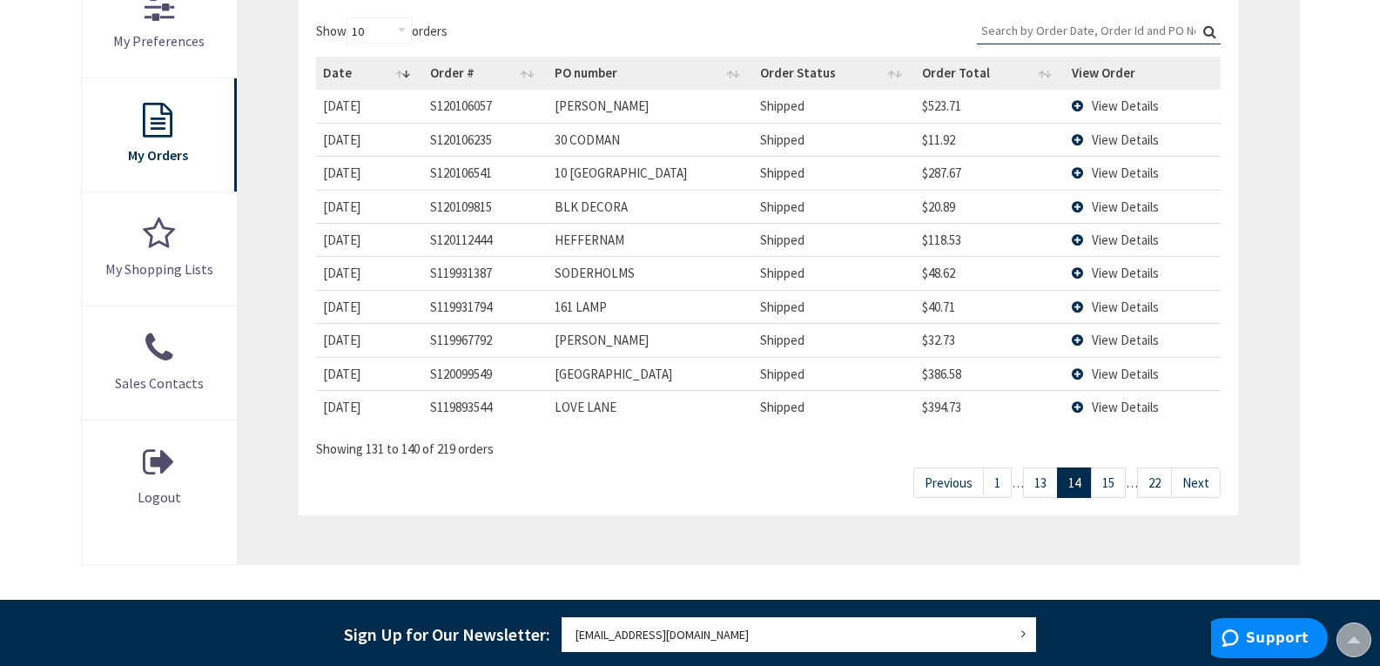
click at [1114, 484] on link "15" at bounding box center [1108, 482] width 35 height 30
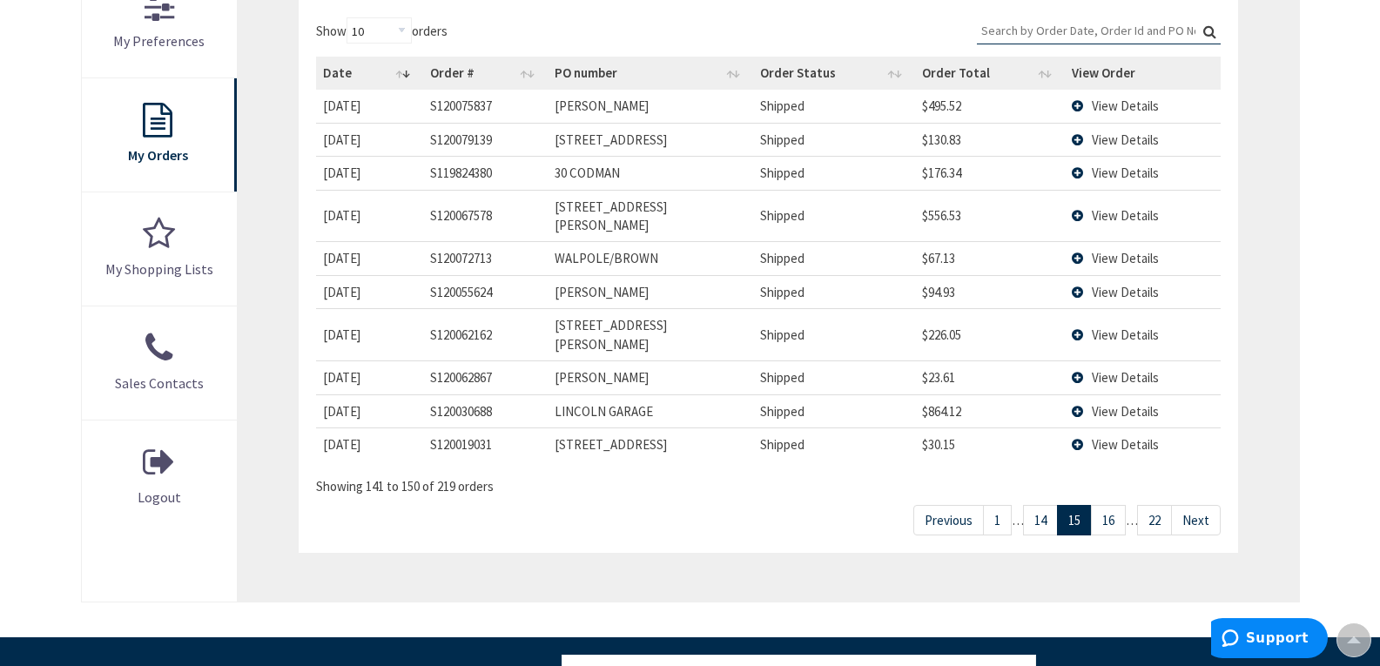
click at [1114, 505] on link "16" at bounding box center [1108, 520] width 35 height 30
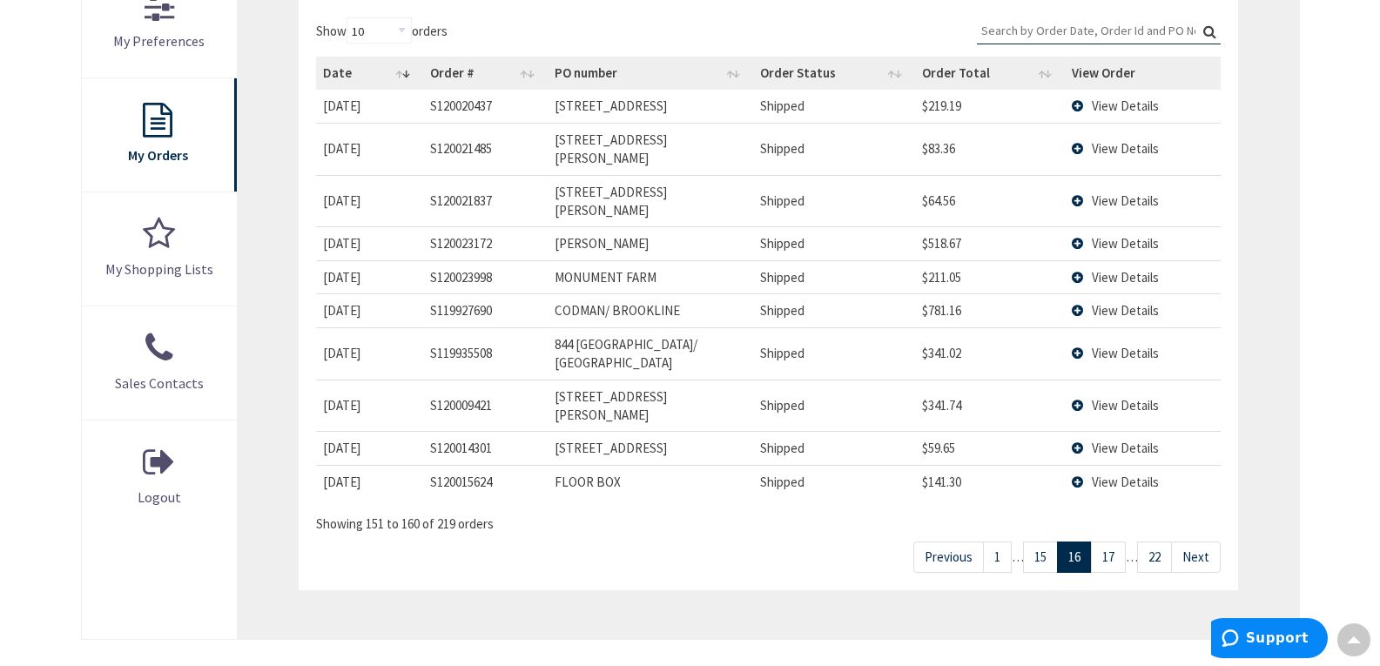
click at [1114, 541] on link "17" at bounding box center [1108, 556] width 35 height 30
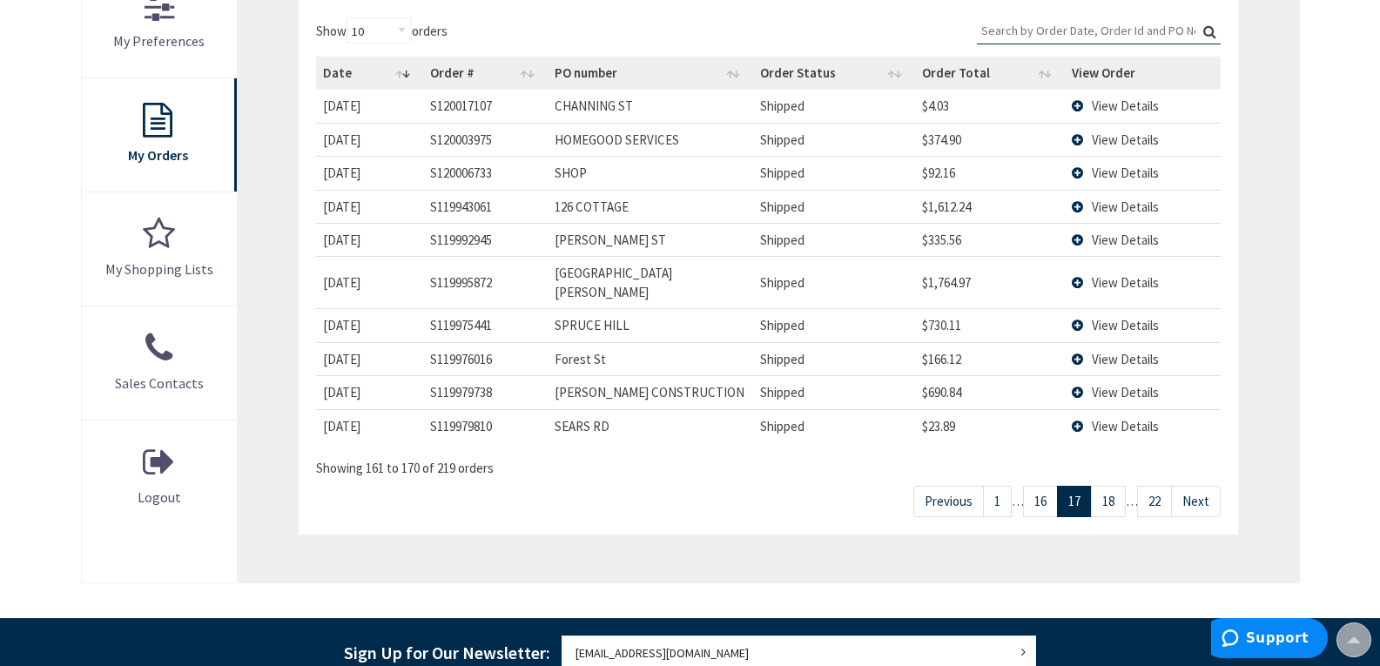
click at [1114, 486] on link "18" at bounding box center [1108, 501] width 35 height 30
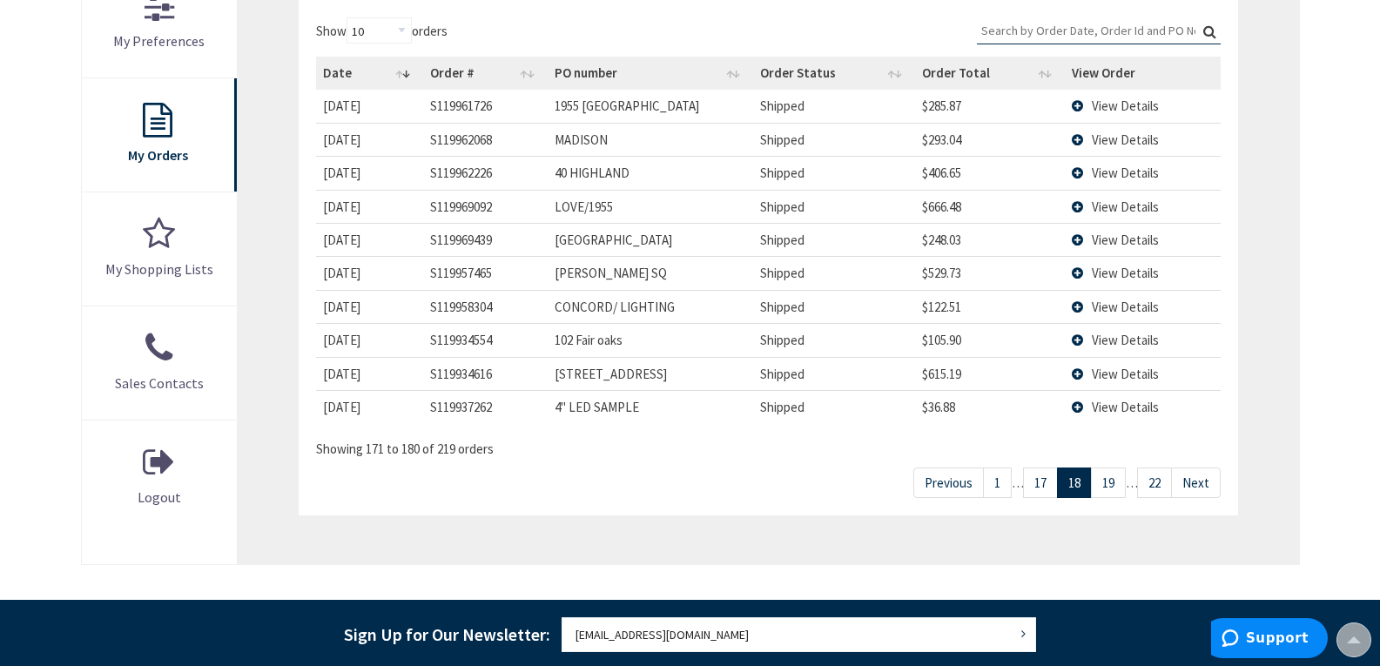
click at [1114, 484] on link "19" at bounding box center [1108, 482] width 35 height 30
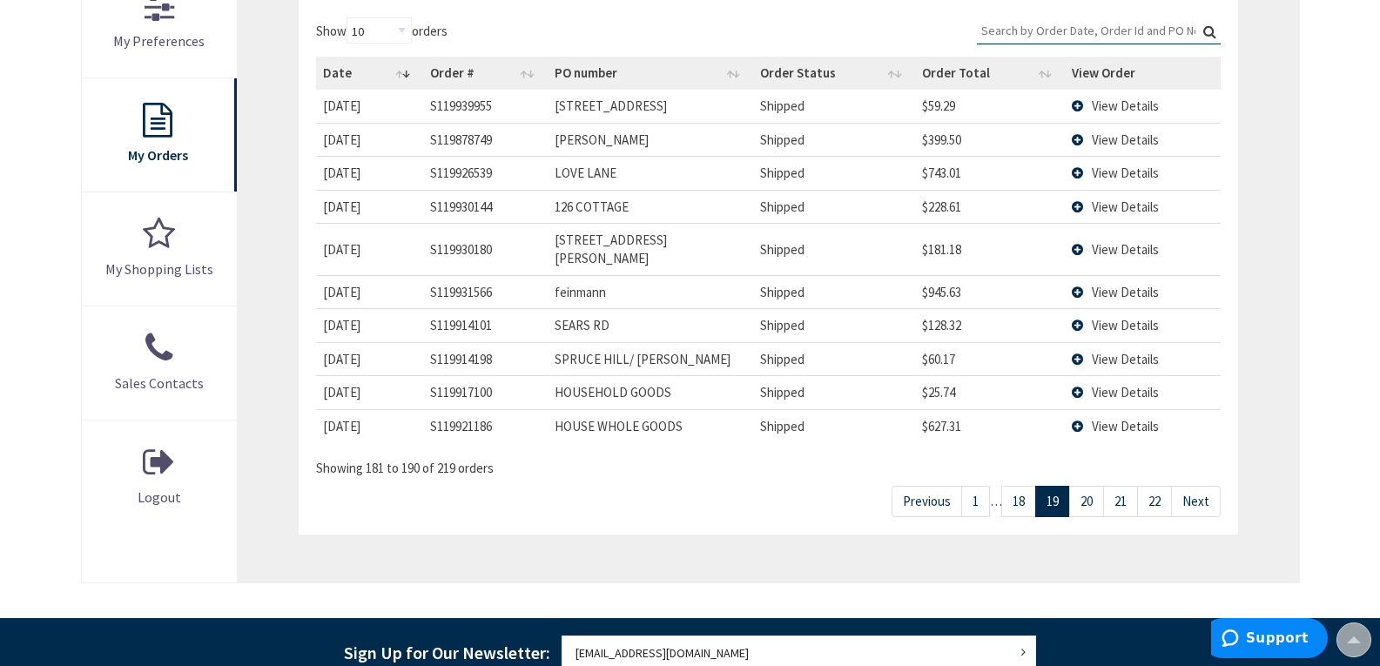
click at [1114, 486] on link "21" at bounding box center [1120, 501] width 35 height 30
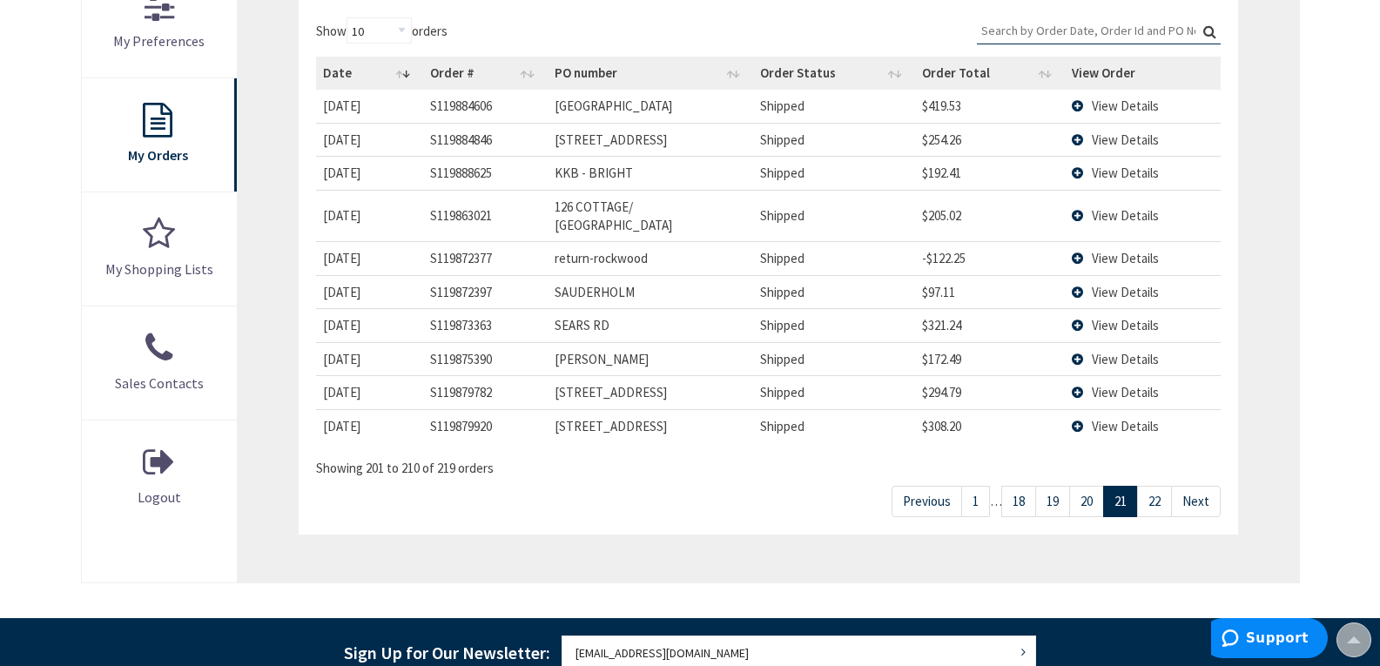
click at [1114, 486] on link "21" at bounding box center [1120, 501] width 35 height 30
click at [1152, 486] on link "22" at bounding box center [1154, 501] width 35 height 30
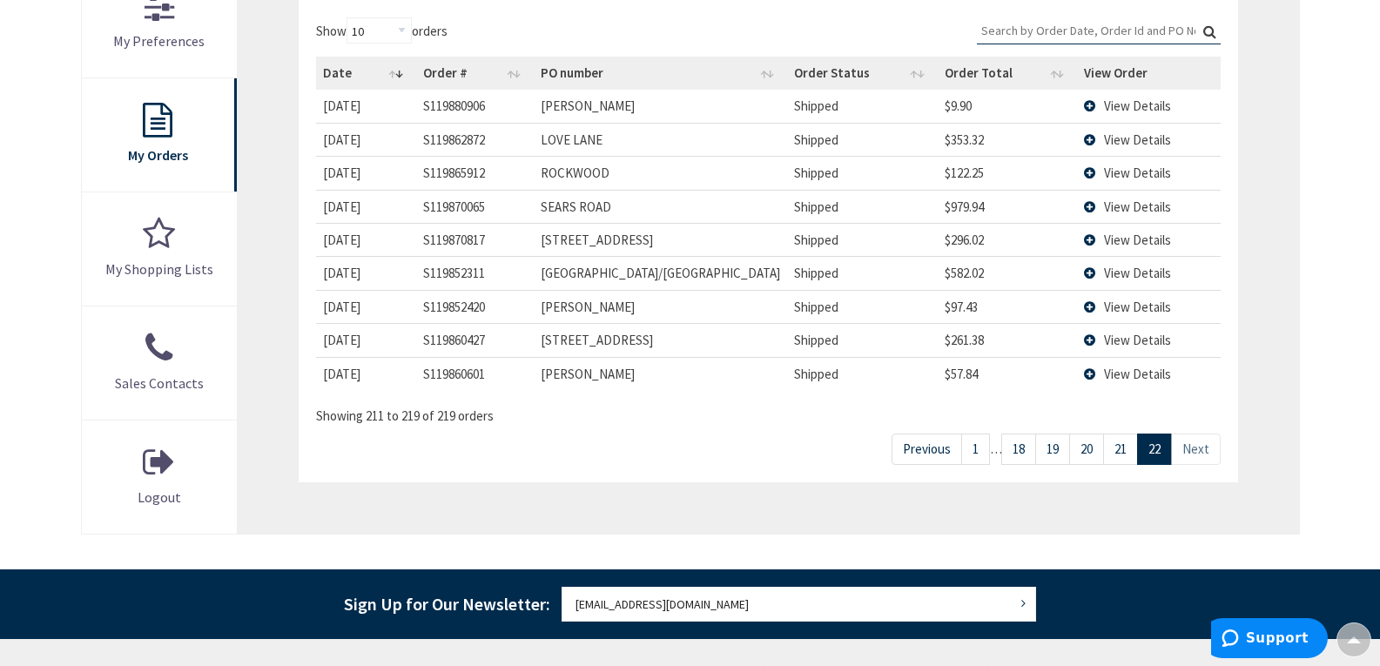
scroll to position [87, 0]
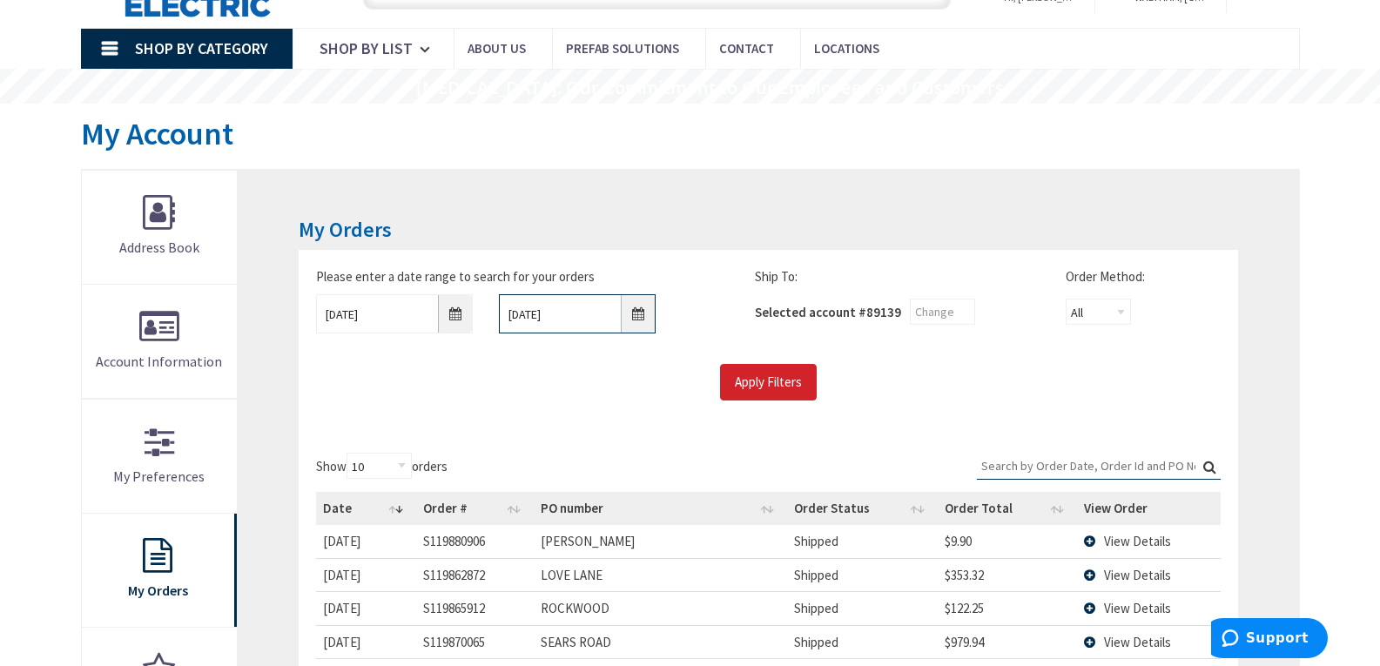
click at [637, 314] on input "04/29/2022" at bounding box center [577, 313] width 157 height 39
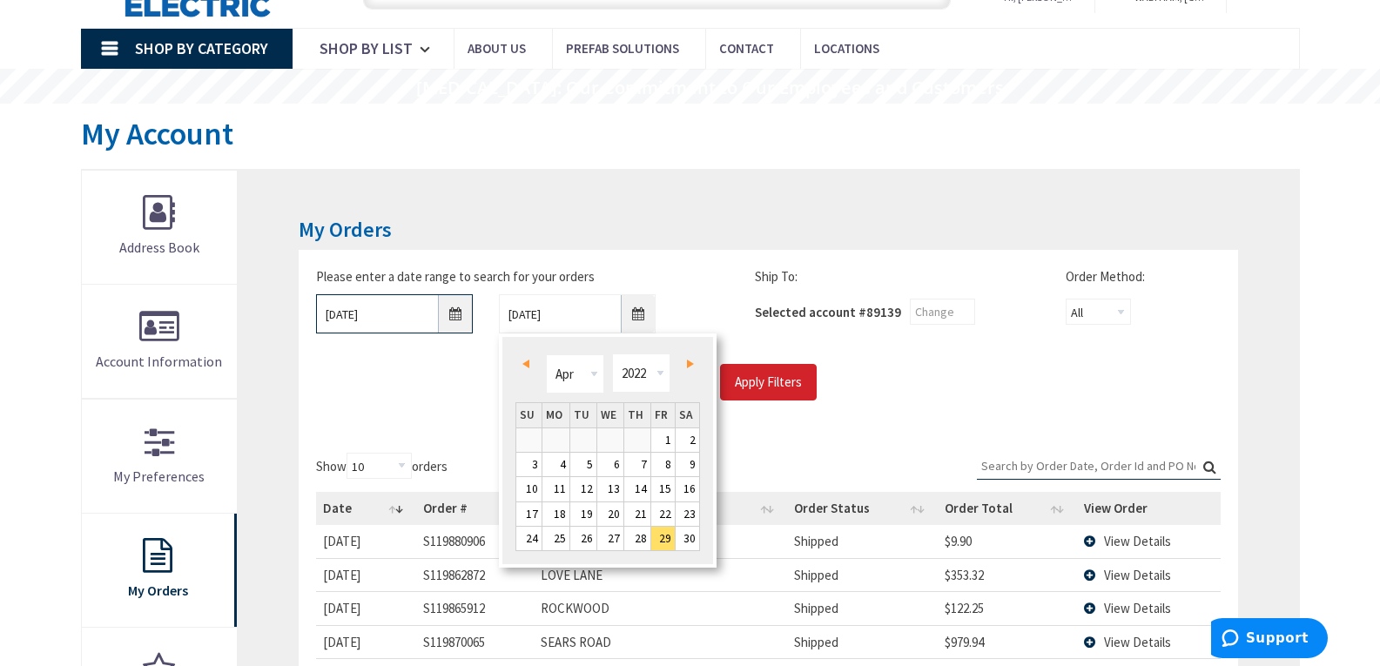
click at [450, 313] on input "01/22/2022" at bounding box center [394, 313] width 157 height 39
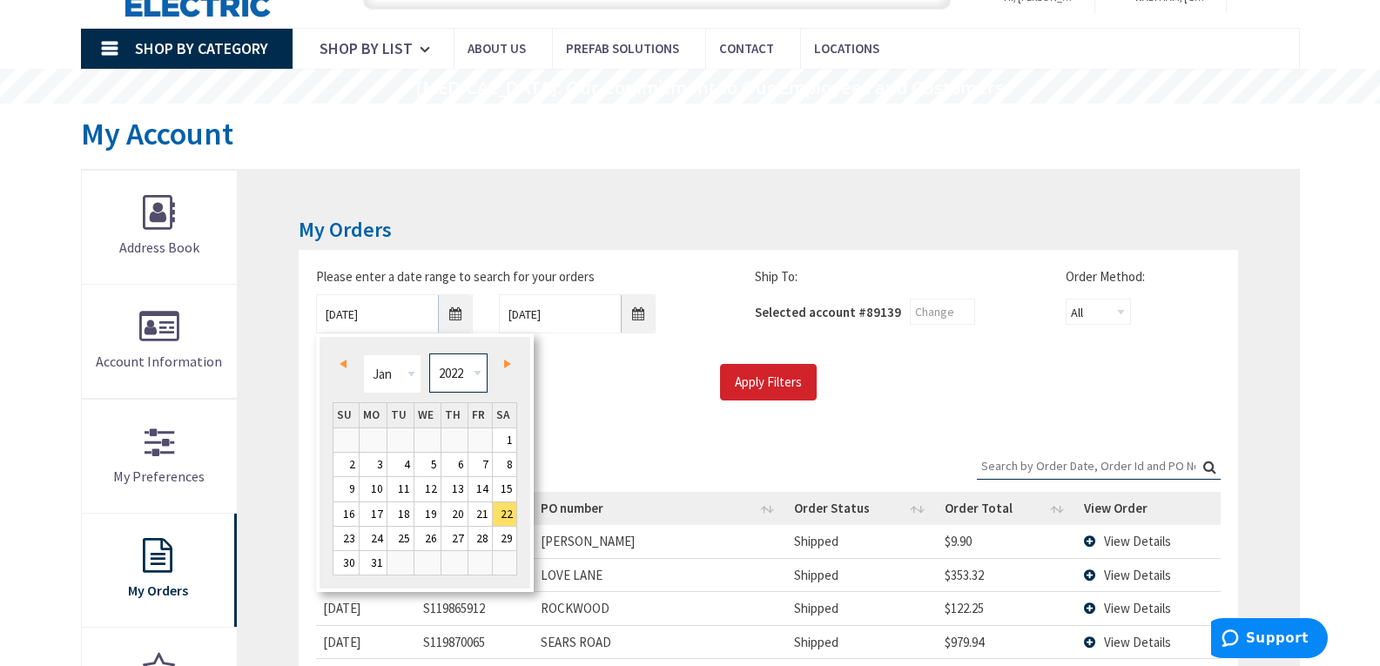
click at [479, 371] on select "1980 1981 1982 1983 1984 1985 1986 1987 1988 1989 1990 1991 1992 1993 1994 1995…" at bounding box center [458, 372] width 58 height 39
type input "01/21/2021"
click at [740, 383] on input "Apply Filters" at bounding box center [768, 382] width 97 height 37
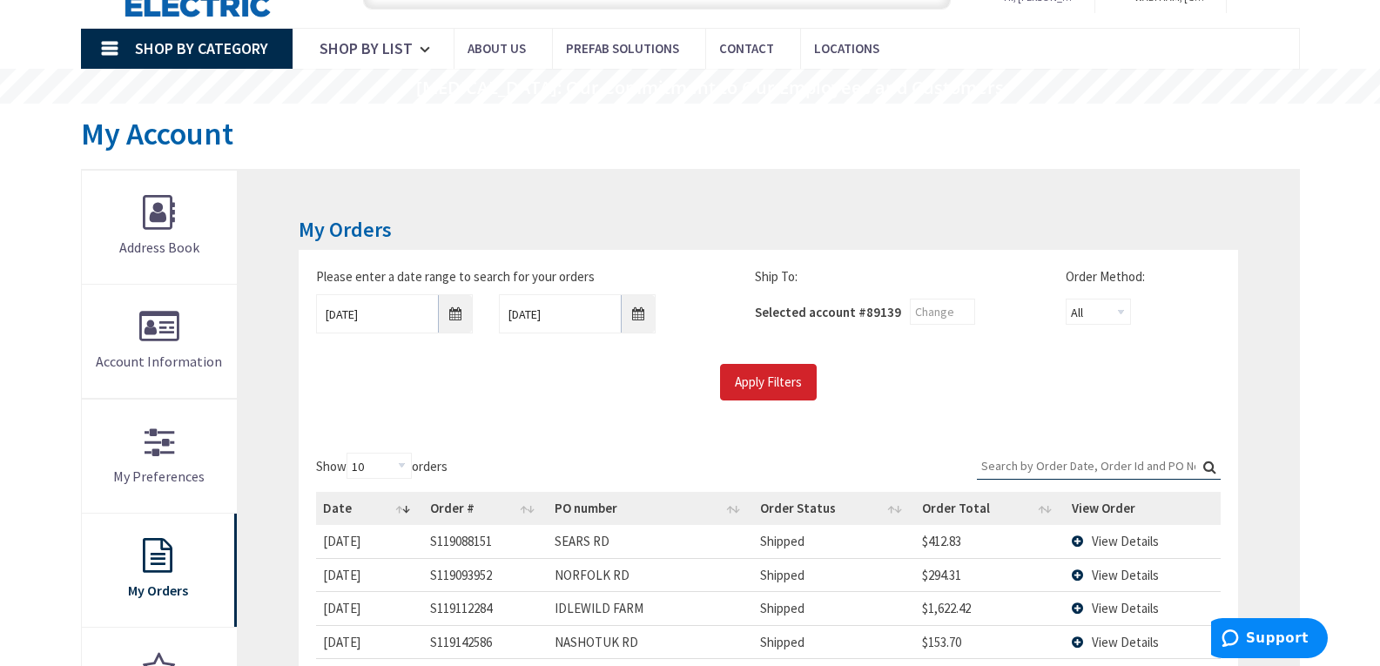
click at [1020, 474] on input "Search:" at bounding box center [1099, 466] width 244 height 26
click at [1038, 470] on input "FAR" at bounding box center [1099, 466] width 244 height 26
type input "F"
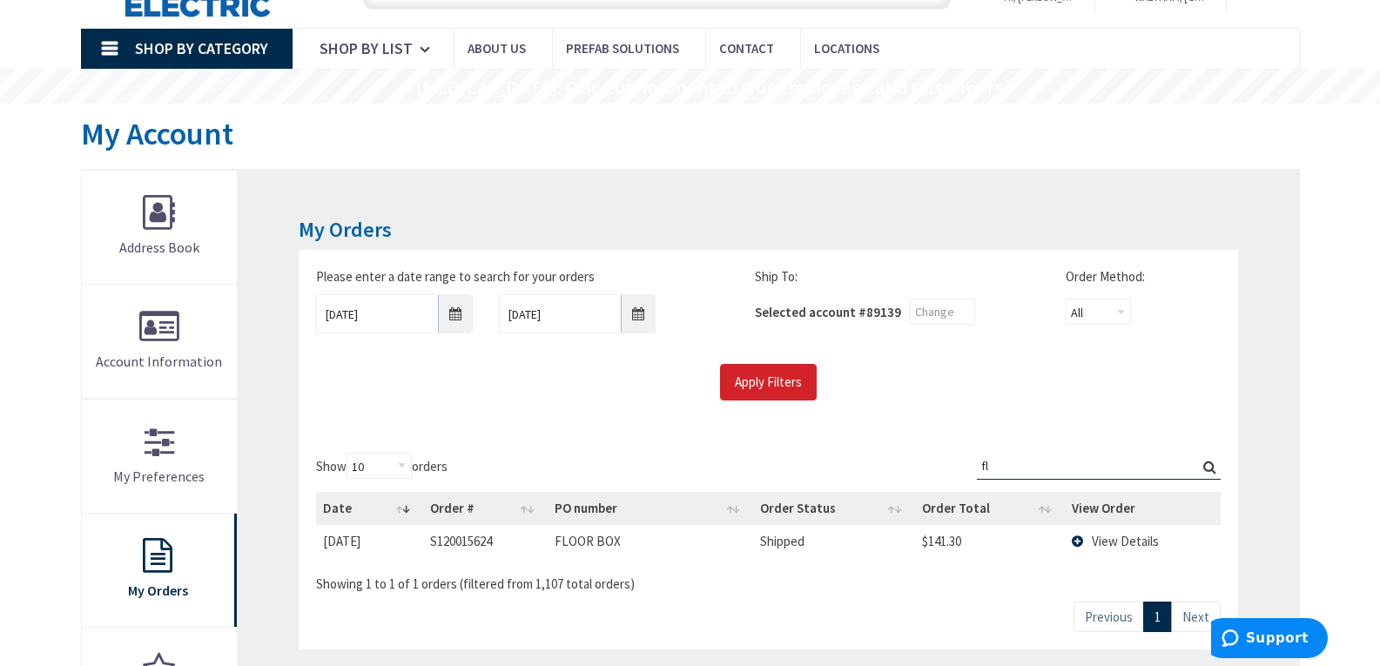
type input "f"
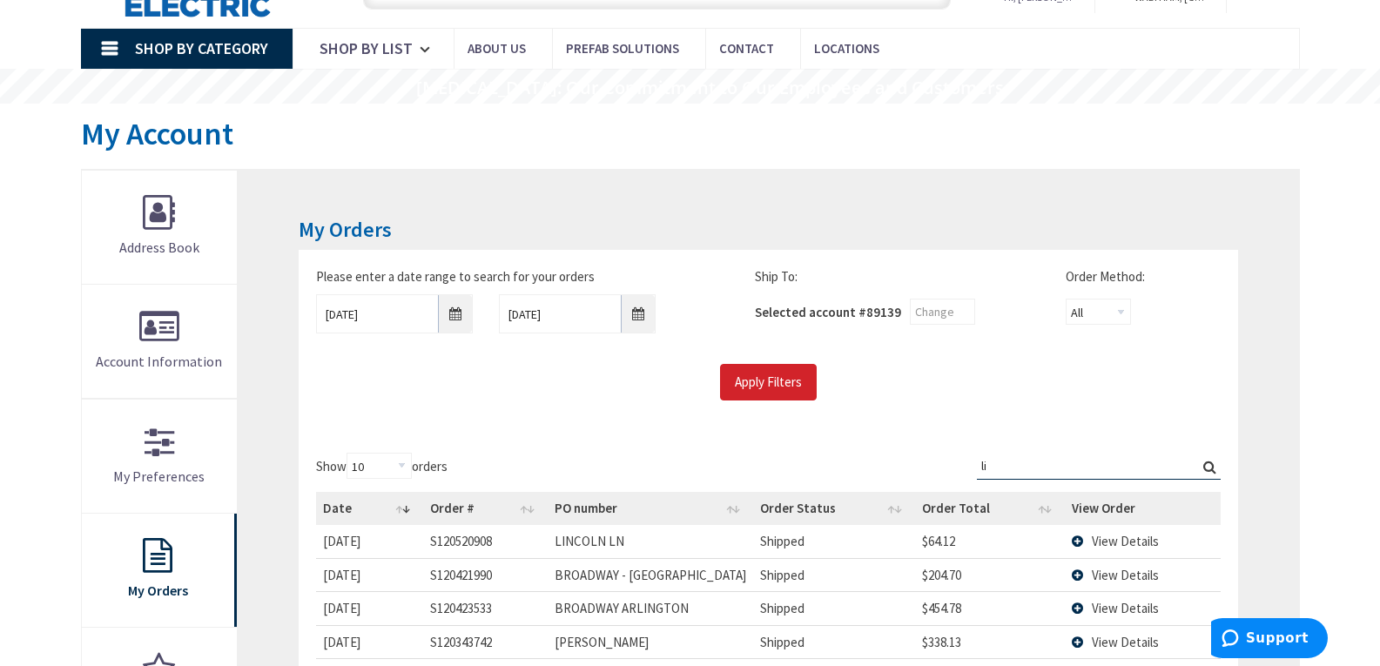
type input "l"
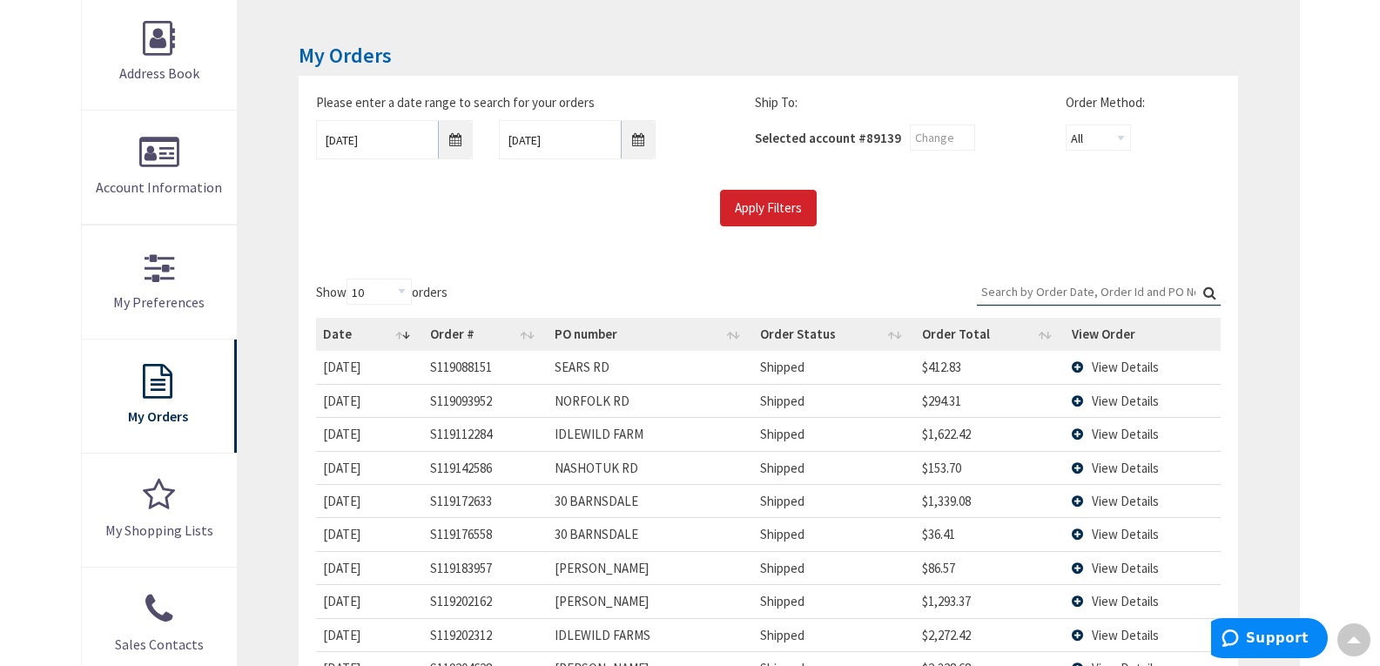
scroll to position [435, 0]
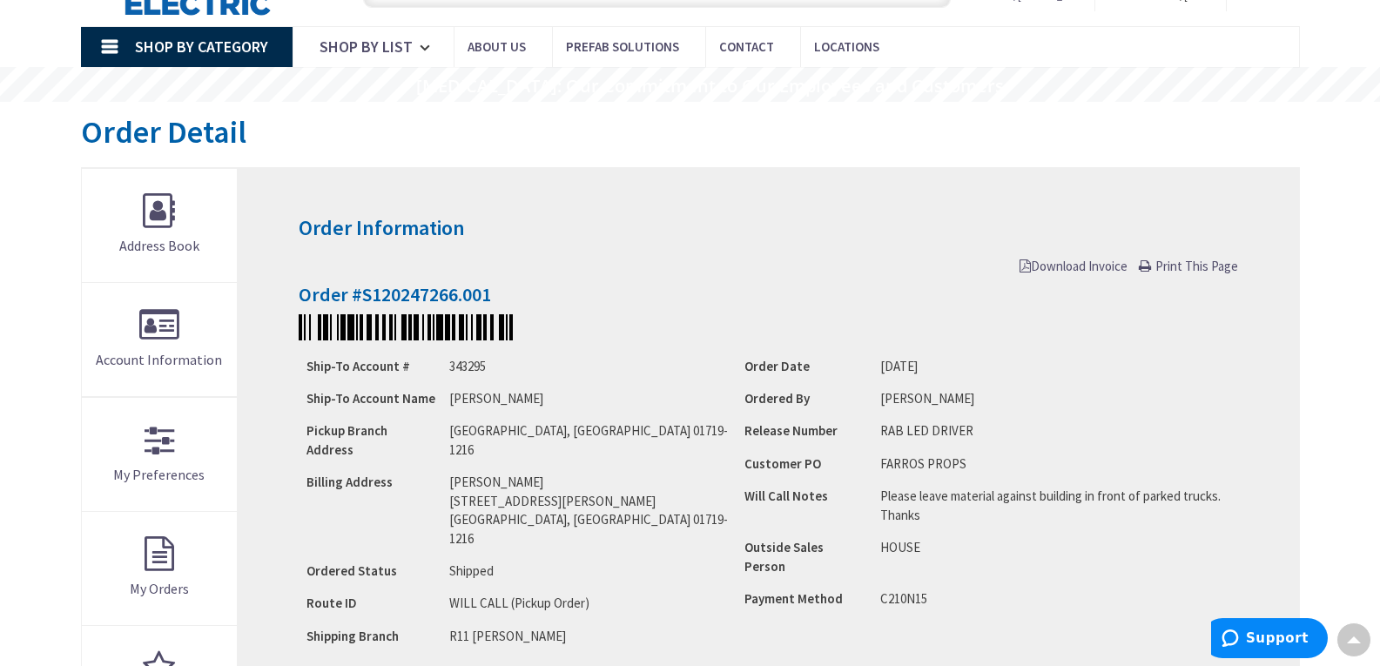
scroll to position [87, 0]
